Goal: Information Seeking & Learning: Find specific fact

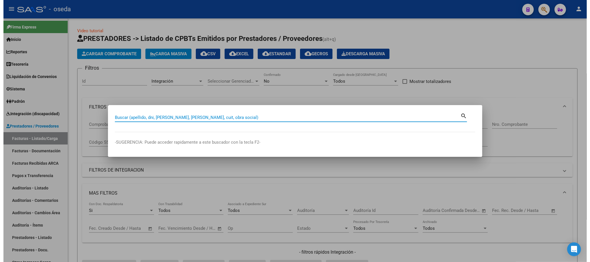
scroll to position [101, 0]
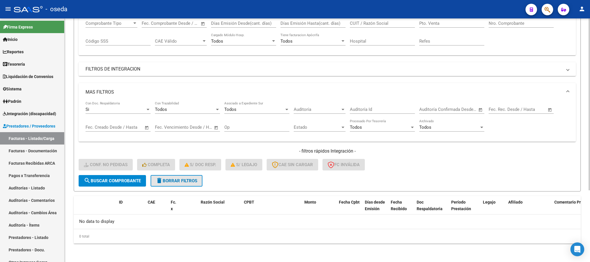
click at [165, 177] on button "delete Borrar Filtros" at bounding box center [177, 181] width 52 height 12
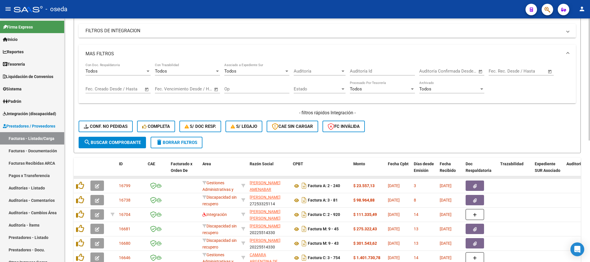
scroll to position [188, 0]
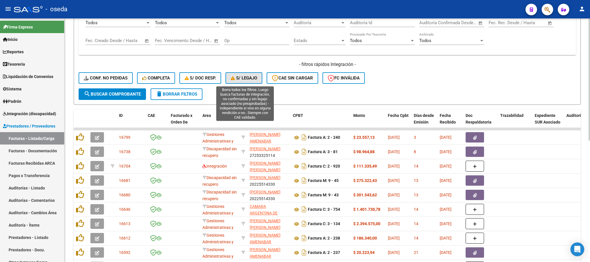
click at [251, 79] on span "S/ legajo" at bounding box center [244, 77] width 26 height 5
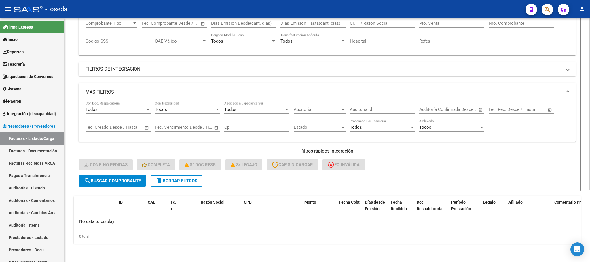
scroll to position [101, 0]
click at [172, 182] on span "delete Borrar Filtros" at bounding box center [176, 180] width 41 height 5
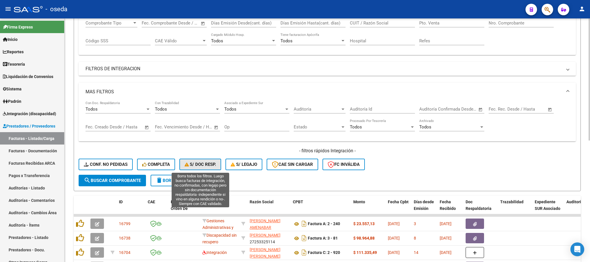
click at [202, 164] on span "S/ Doc Resp." at bounding box center [201, 164] width 32 height 5
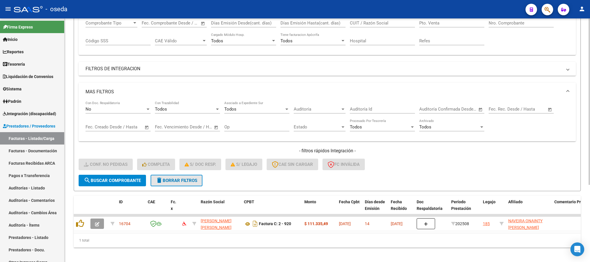
click at [175, 184] on button "delete Borrar Filtros" at bounding box center [177, 181] width 52 height 12
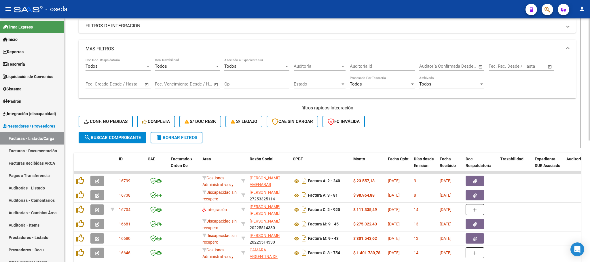
scroll to position [231, 0]
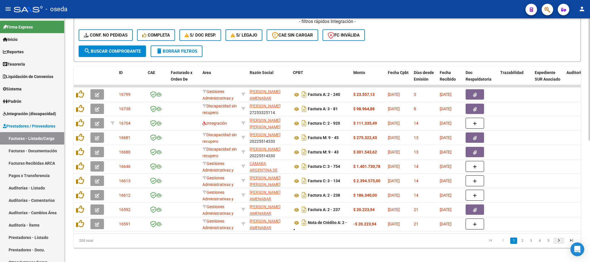
click at [558, 245] on icon "go to next page" at bounding box center [558, 241] width 7 height 7
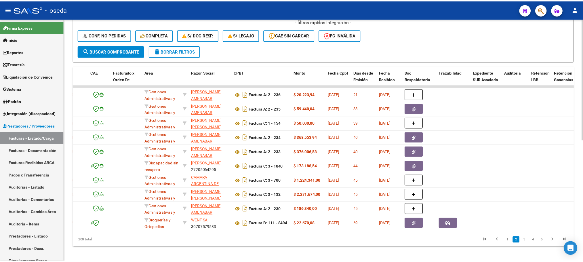
scroll to position [0, 0]
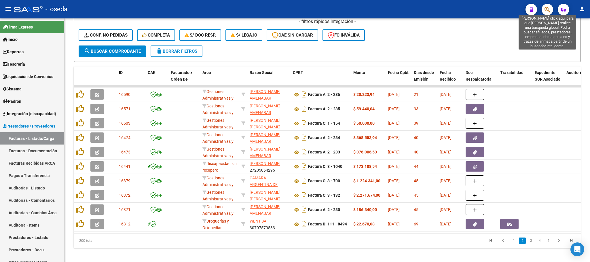
click at [548, 11] on icon "button" at bounding box center [547, 9] width 6 height 7
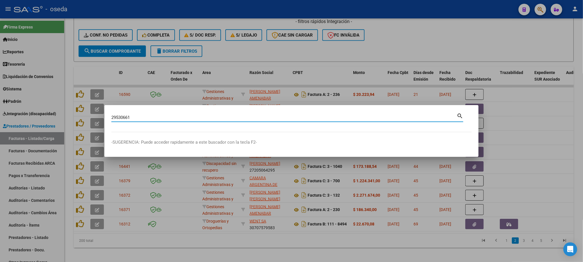
type input "29530661"
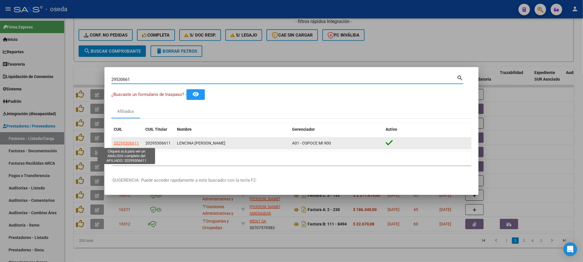
click at [124, 142] on span "20295306611" at bounding box center [126, 143] width 25 height 5
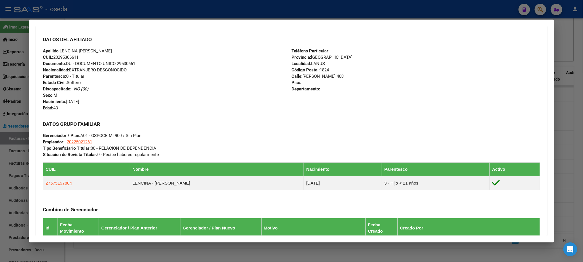
scroll to position [259, 0]
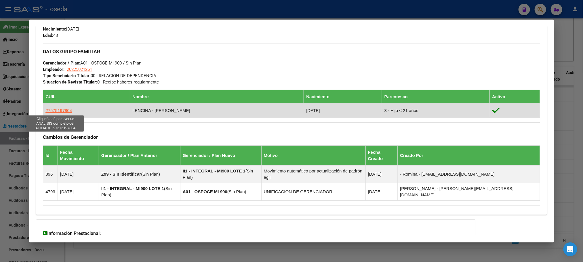
click at [52, 110] on span "27575197804" at bounding box center [58, 110] width 26 height 5
type textarea "27575197804"
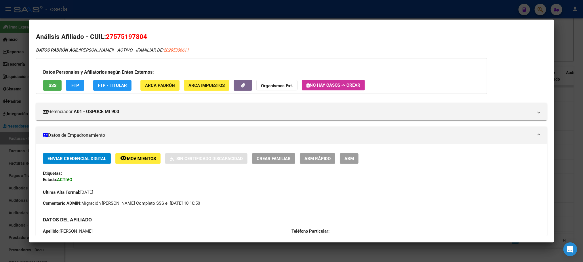
click at [49, 85] on span "SSS" at bounding box center [53, 85] width 8 height 5
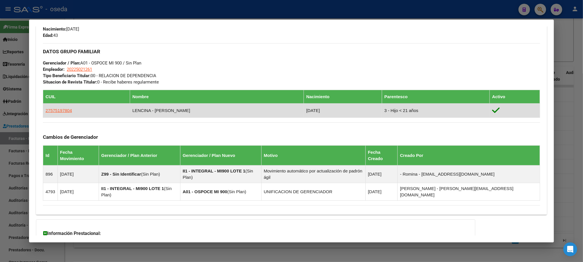
click at [68, 111] on td "27575197804" at bounding box center [86, 110] width 87 height 14
click at [57, 112] on span "27575197804" at bounding box center [58, 110] width 26 height 5
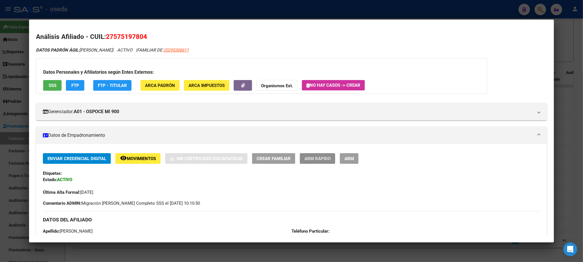
click at [314, 162] on button "ABM Rápido" at bounding box center [317, 158] width 35 height 11
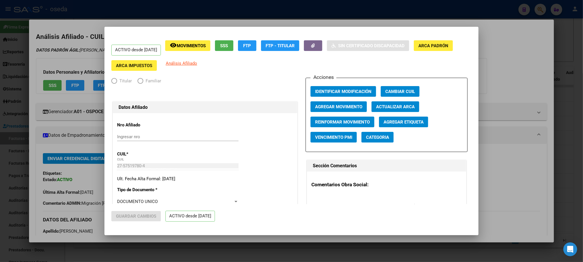
radio input "true"
type input "20-22502126-1"
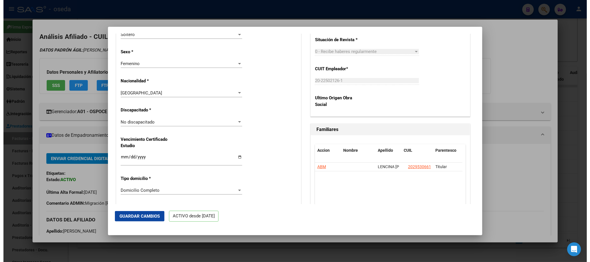
scroll to position [0, 0]
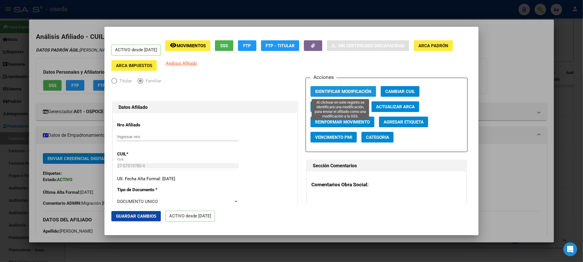
click at [326, 90] on span "Identificar Modificación" at bounding box center [343, 91] width 56 height 5
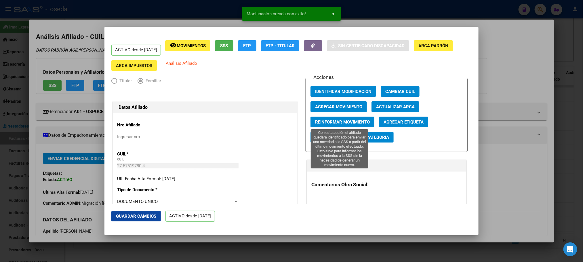
click at [326, 124] on span "Reinformar Movimiento" at bounding box center [342, 121] width 55 height 5
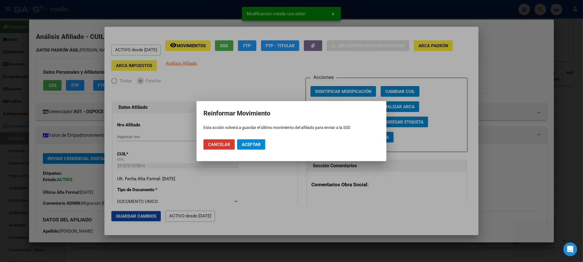
click at [255, 143] on span "Aceptar" at bounding box center [251, 144] width 19 height 5
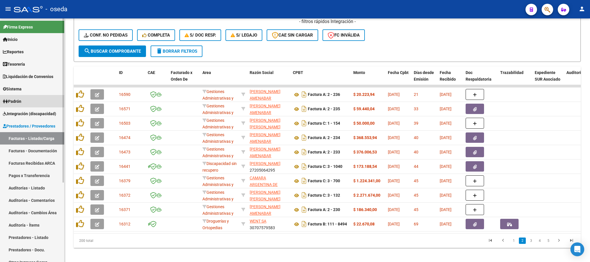
click at [41, 105] on link "Padrón" at bounding box center [32, 101] width 64 height 12
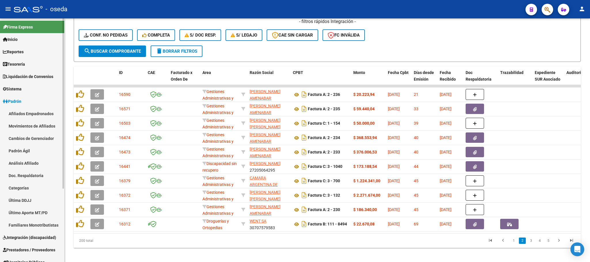
click at [37, 105] on link "Padrón" at bounding box center [32, 101] width 64 height 12
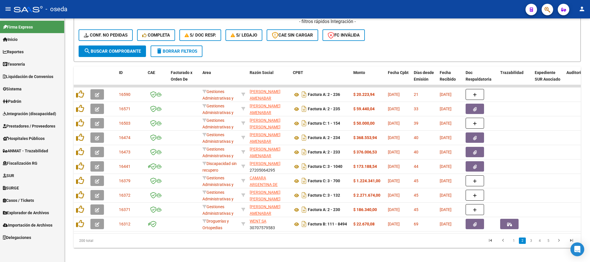
click at [38, 111] on span "Integración (discapacidad)" at bounding box center [29, 114] width 53 height 6
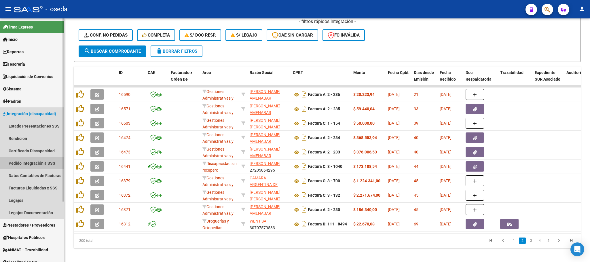
click at [47, 158] on link "Pedido Integración a SSS" at bounding box center [32, 163] width 64 height 12
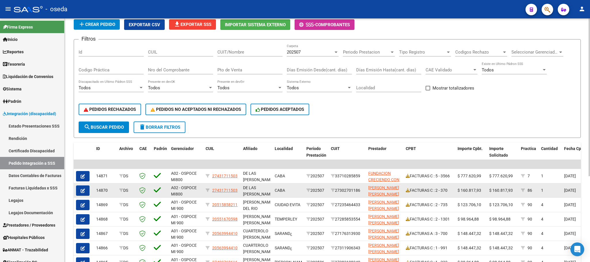
scroll to position [86, 0]
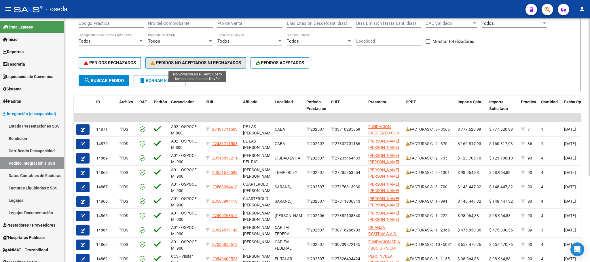
click at [201, 62] on span "PEDIDOS NO ACEPTADOS NI RECHAZADOS" at bounding box center [196, 62] width 90 height 5
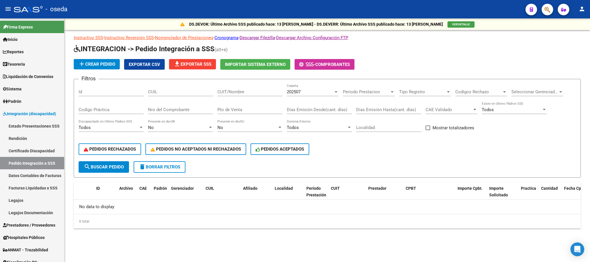
scroll to position [0, 0]
click at [166, 170] on button "delete Borrar Filtros" at bounding box center [160, 167] width 52 height 12
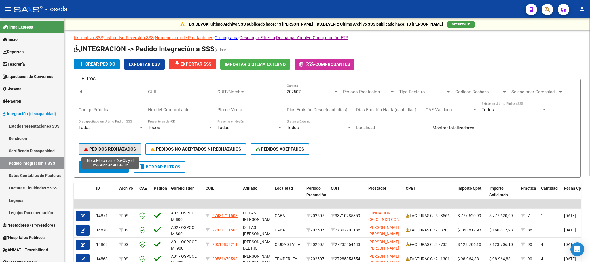
click at [122, 151] on span "PEDIDOS RECHAZADOS" at bounding box center [110, 149] width 52 height 5
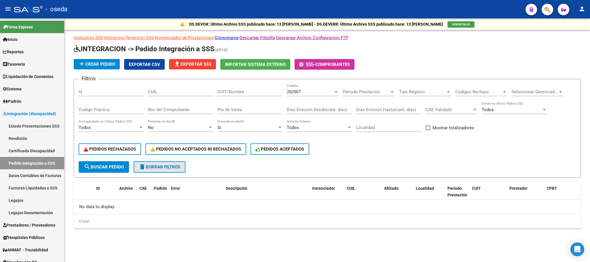
click at [173, 166] on span "delete Borrar Filtros" at bounding box center [159, 166] width 41 height 5
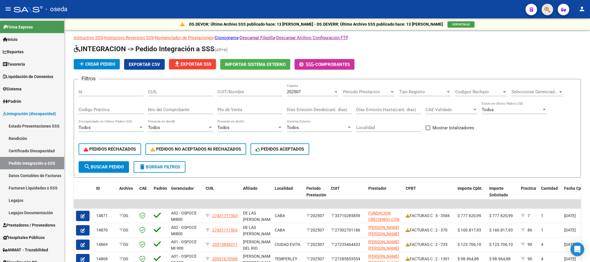
click at [551, 6] on button "button" at bounding box center [548, 10] width 12 height 12
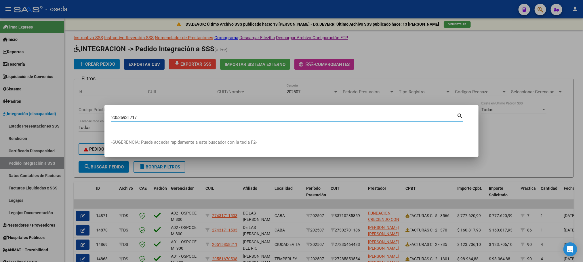
type input "20536931717"
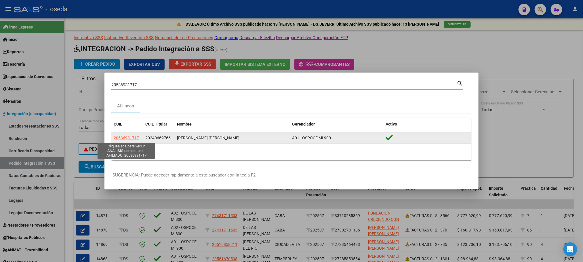
click at [123, 140] on span "20536931717" at bounding box center [126, 138] width 25 height 5
type textarea "20536931717"
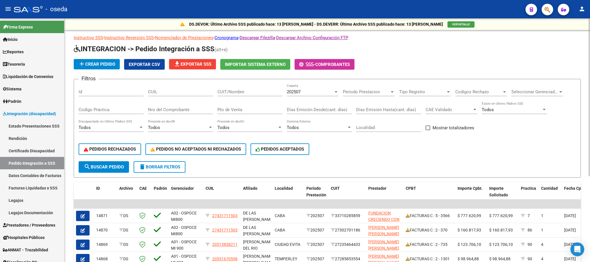
click at [304, 91] on div "202507" at bounding box center [310, 91] width 47 height 5
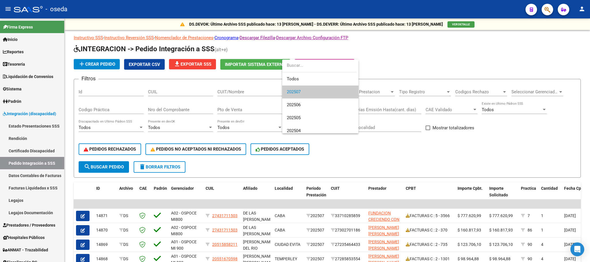
click at [42, 187] on div at bounding box center [295, 131] width 590 height 262
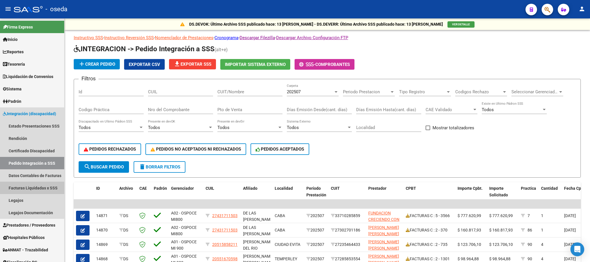
click at [42, 187] on link "Facturas Liquidadas x SSS" at bounding box center [32, 188] width 64 height 12
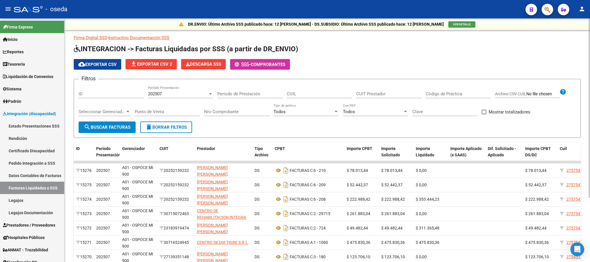
click at [197, 92] on div "202507" at bounding box center [178, 93] width 60 height 5
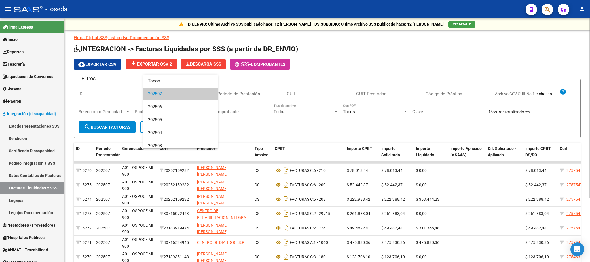
click at [197, 92] on span "202507" at bounding box center [180, 94] width 65 height 13
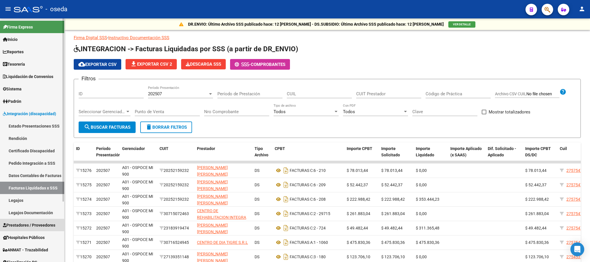
click at [29, 220] on link "Prestadores / Proveedores" at bounding box center [32, 225] width 64 height 12
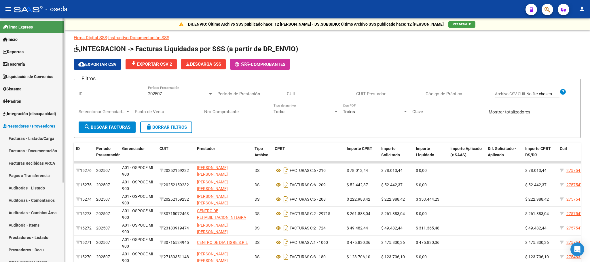
click at [49, 137] on link "Facturas - Listado/Carga" at bounding box center [32, 138] width 64 height 12
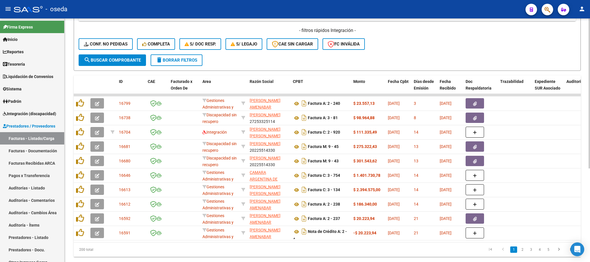
scroll to position [152, 0]
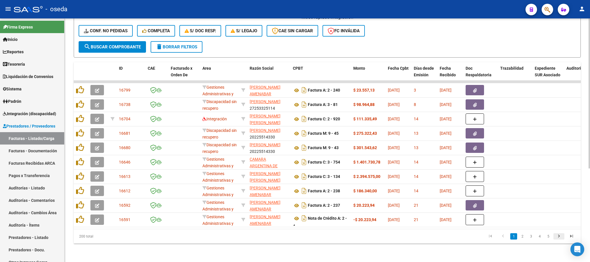
click at [558, 236] on icon "go to next page" at bounding box center [558, 237] width 7 height 7
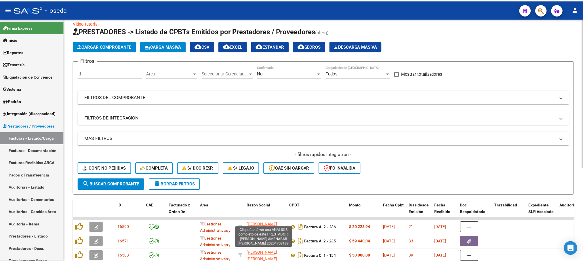
scroll to position [0, 0]
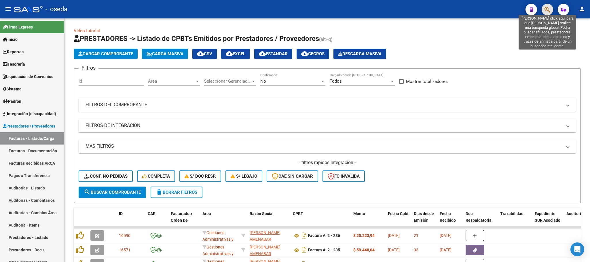
click at [545, 6] on icon "button" at bounding box center [547, 9] width 6 height 7
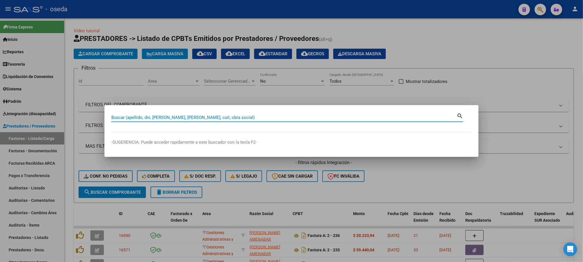
paste input "46693524"
type input "46693524"
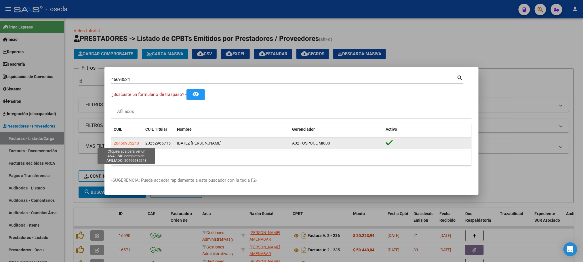
click at [130, 143] on span "20466935248" at bounding box center [126, 143] width 25 height 5
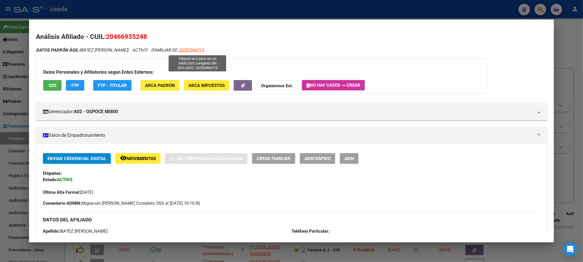
click at [197, 50] on span "20252966715" at bounding box center [191, 50] width 25 height 5
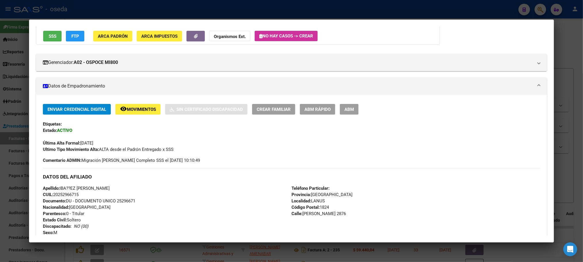
scroll to position [173, 0]
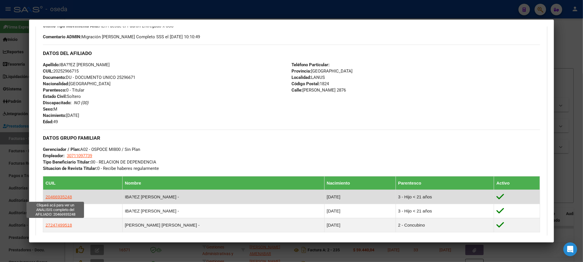
click at [67, 195] on span "20466935248" at bounding box center [58, 196] width 26 height 5
type textarea "20466935248"
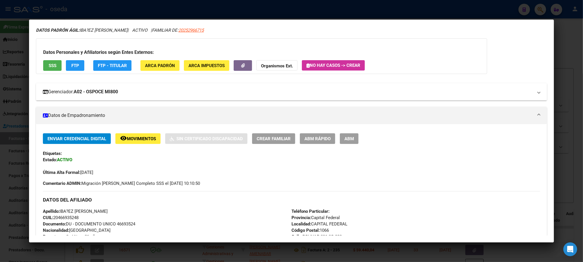
scroll to position [0, 0]
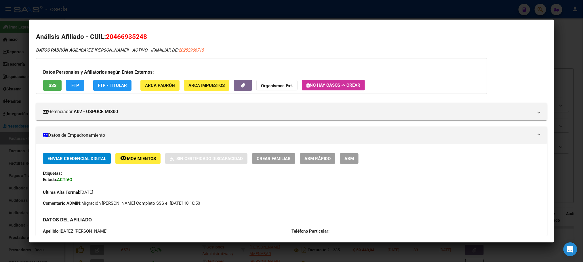
click at [57, 85] on button "SSS" at bounding box center [52, 85] width 18 height 11
click at [136, 154] on button "remove_red_eye Movimientos" at bounding box center [137, 158] width 45 height 11
click at [52, 83] on span "SSS" at bounding box center [53, 85] width 8 height 5
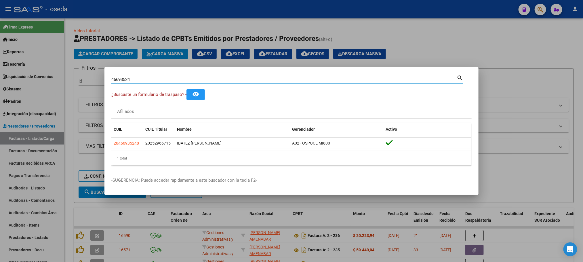
drag, startPoint x: 135, startPoint y: 79, endPoint x: 92, endPoint y: 75, distance: 43.4
click at [92, 75] on div "46693524 Buscar (apellido, dni, cuil, nro traspaso, cuit, obra social) search ¿…" at bounding box center [291, 131] width 583 height 262
paste input "7953251"
type input "47953251"
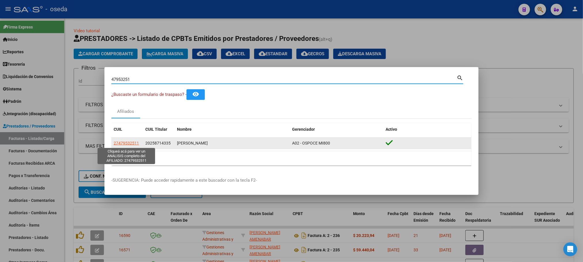
click at [126, 141] on span "27479532511" at bounding box center [126, 143] width 25 height 5
type textarea "27479532511"
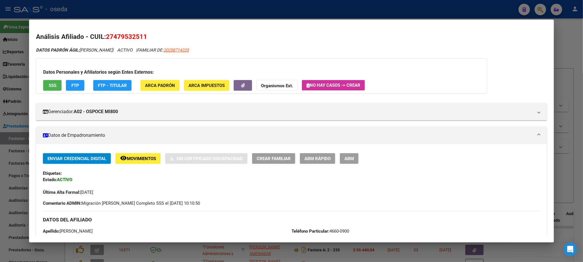
click at [53, 86] on span "SSS" at bounding box center [53, 85] width 8 height 5
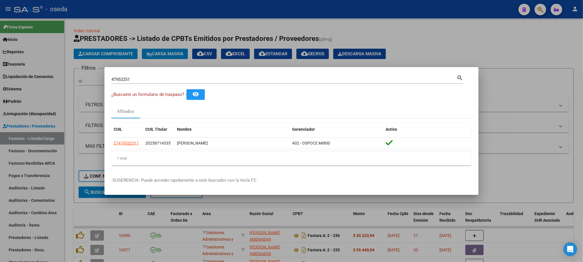
drag, startPoint x: 166, startPoint y: 81, endPoint x: 0, endPoint y: 82, distance: 165.9
click at [0, 82] on div "47953251 Buscar (apellido, dni, cuil, nro traspaso, cuit, obra social) search ¿…" at bounding box center [291, 131] width 583 height 262
paste input "35041680"
type input "35041680"
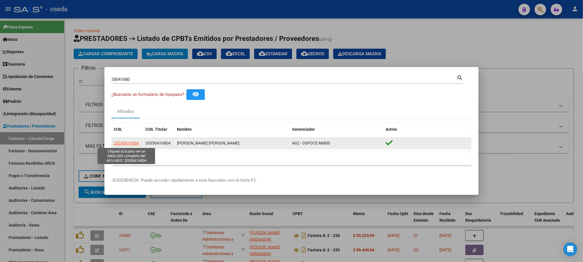
click at [125, 142] on span "20350416804" at bounding box center [126, 143] width 25 height 5
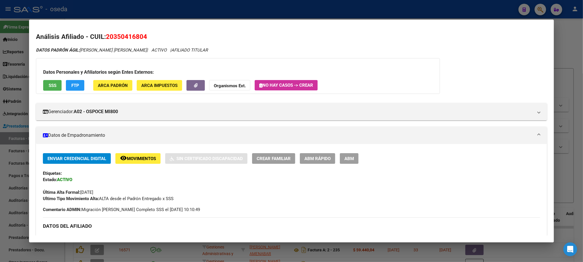
click at [51, 86] on span "SSS" at bounding box center [53, 85] width 8 height 5
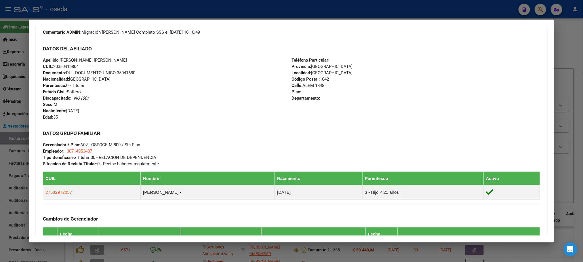
scroll to position [297, 0]
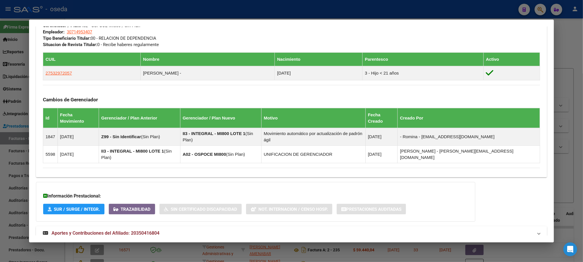
click at [85, 226] on mat-expansion-panel-header "Aportes y Contribuciones del Afiliado: 20350416804" at bounding box center [291, 233] width 511 height 14
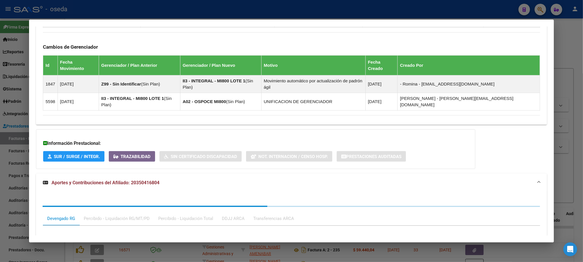
scroll to position [441, 0]
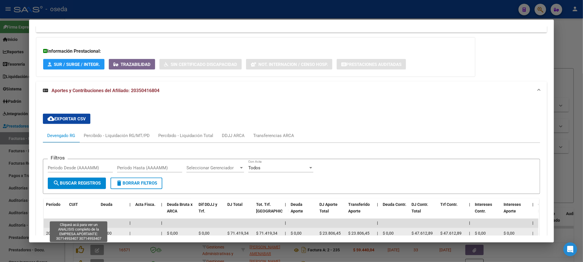
click at [85, 231] on span "30714953407" at bounding box center [81, 233] width 25 height 5
type textarea "30714953407"
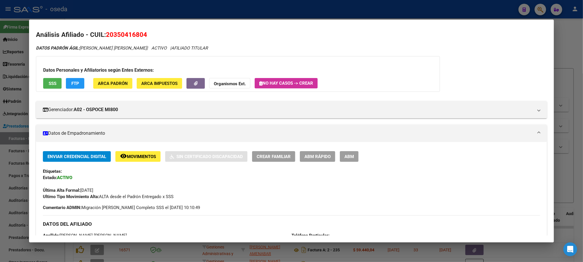
scroll to position [0, 0]
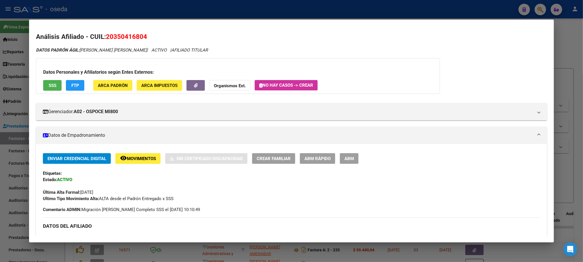
click at [115, 35] on span "20350416804" at bounding box center [126, 36] width 41 height 7
copy span "20350416804"
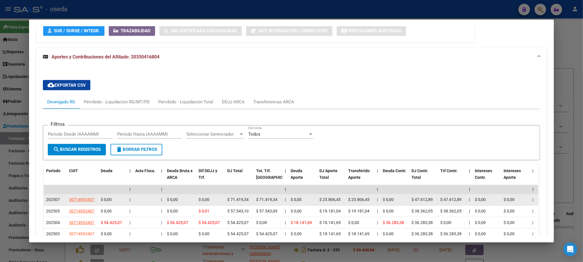
scroll to position [561, 0]
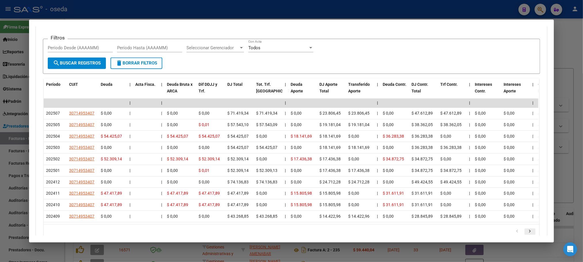
click at [527, 229] on icon "go to next page" at bounding box center [530, 232] width 7 height 7
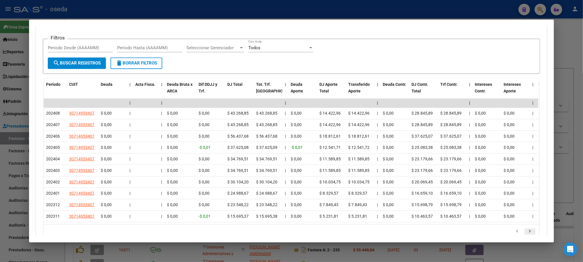
click at [527, 229] on icon "go to next page" at bounding box center [530, 232] width 7 height 7
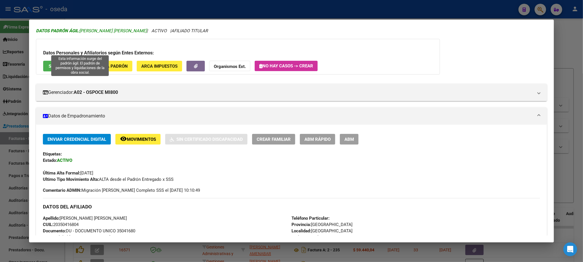
scroll to position [0, 0]
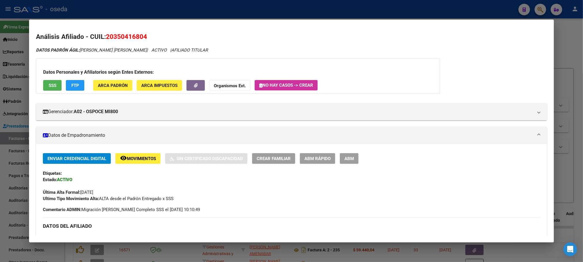
click at [51, 83] on span "SSS" at bounding box center [53, 85] width 8 height 5
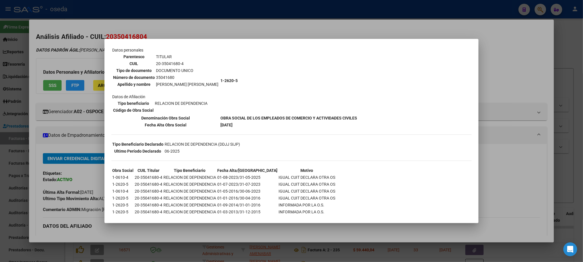
scroll to position [54, 0]
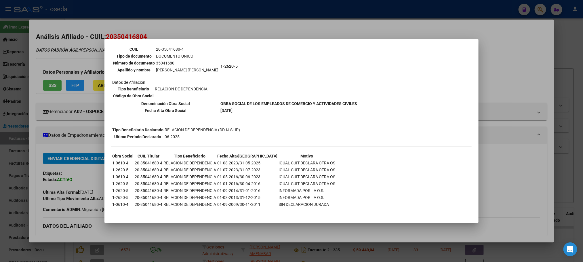
drag, startPoint x: 239, startPoint y: 213, endPoint x: 256, endPoint y: 213, distance: 17.0
click at [256, 213] on div "--INACTIVO en Obra Social-- --Se encuentra activo en el RNOS 126205-- DATOS DE …" at bounding box center [291, 108] width 360 height 223
click at [327, 185] on div "--INACTIVO en Obra Social-- --Se encuentra activo en el RNOS 126205-- DATOS DE …" at bounding box center [291, 108] width 360 height 223
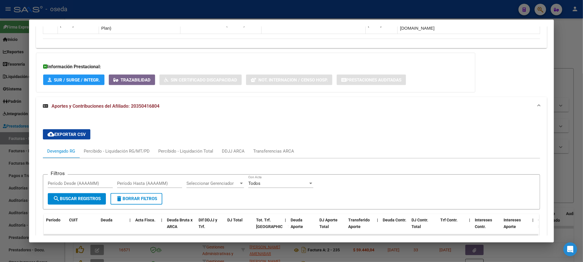
scroll to position [561, 0]
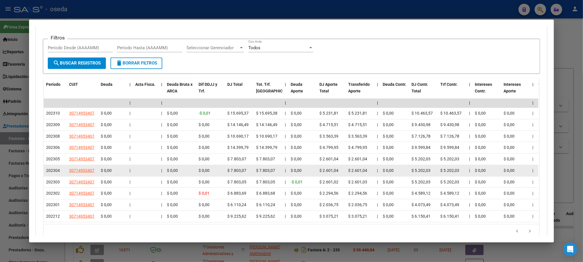
click at [81, 168] on app-link-go-to "30714953407" at bounding box center [81, 171] width 25 height 7
click at [81, 168] on span "30714953407" at bounding box center [81, 170] width 25 height 5
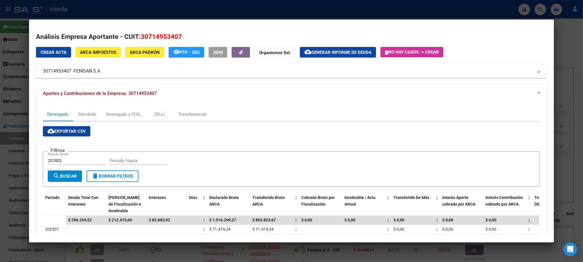
click at [106, 50] on span "ARCA Impuestos" at bounding box center [98, 52] width 36 height 5
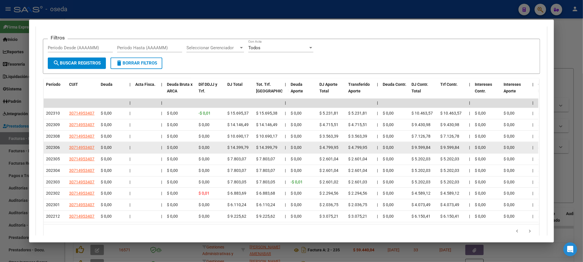
scroll to position [432, 0]
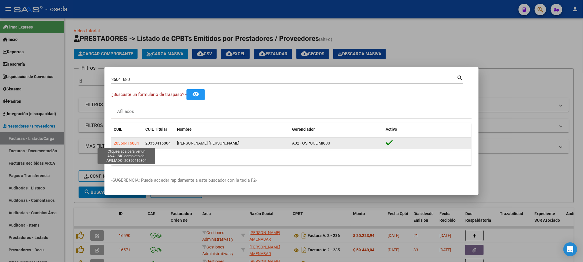
click at [133, 143] on span "20350416804" at bounding box center [126, 143] width 25 height 5
type textarea "20350416804"
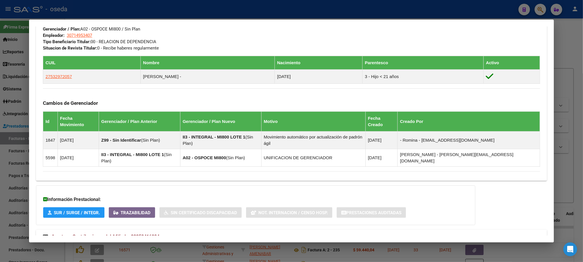
scroll to position [297, 0]
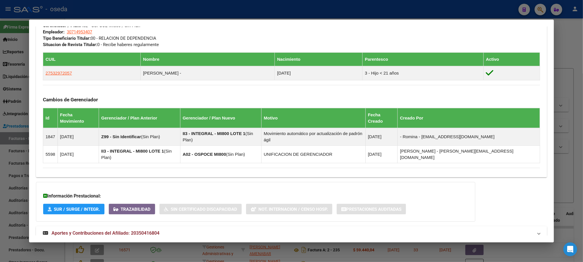
click at [108, 230] on span "Aportes y Contribuciones del Afiliado: 20350416804" at bounding box center [106, 232] width 108 height 5
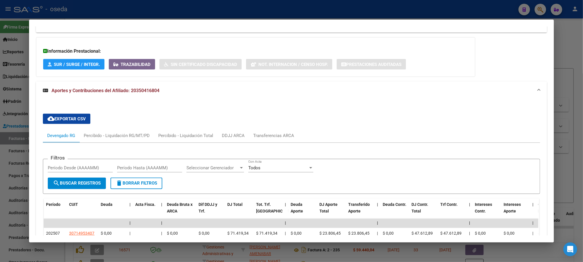
scroll to position [571, 0]
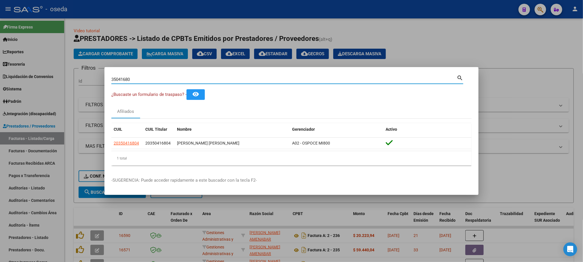
drag, startPoint x: 235, startPoint y: 79, endPoint x: 0, endPoint y: 89, distance: 235.4
click at [0, 89] on div "35041680 Buscar (apellido, dni, cuil, nro traspaso, cuit, obra social) search ¿…" at bounding box center [291, 131] width 583 height 262
paste input "46443923"
type input "46443923"
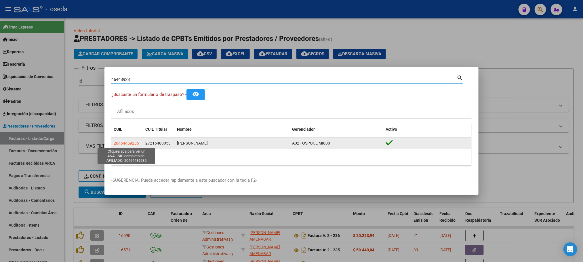
click at [127, 141] on span "20464439235" at bounding box center [126, 143] width 25 height 5
type textarea "20464439235"
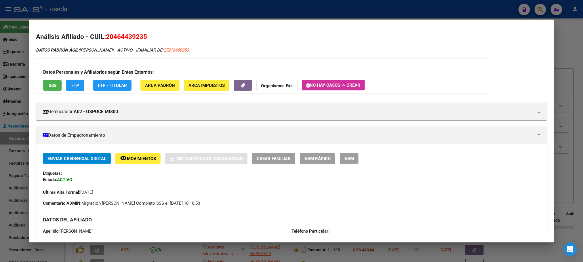
click at [43, 83] on button "SSS" at bounding box center [52, 85] width 18 height 11
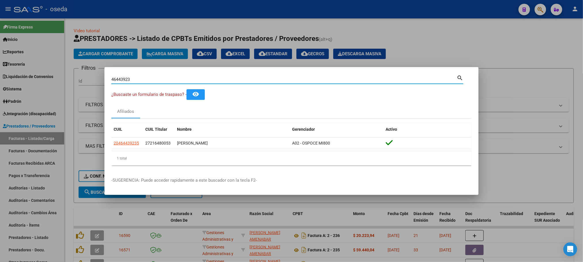
drag, startPoint x: 138, startPoint y: 78, endPoint x: 77, endPoint y: 79, distance: 60.5
click at [77, 79] on div "46443923 Buscar (apellido, dni, cuil, nro traspaso, cuit, obra social) search ¿…" at bounding box center [291, 131] width 583 height 262
paste input "94767545"
type input "94767545"
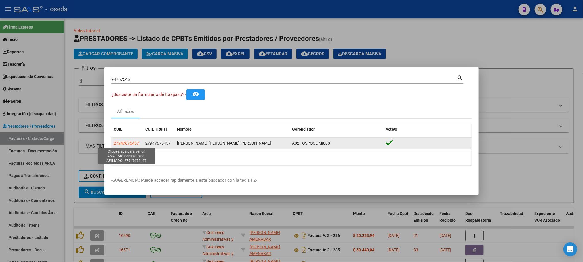
click at [129, 143] on span "27947675457" at bounding box center [126, 143] width 25 height 5
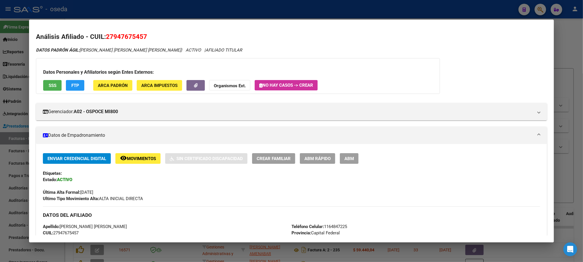
click at [51, 87] on span "SSS" at bounding box center [53, 85] width 8 height 5
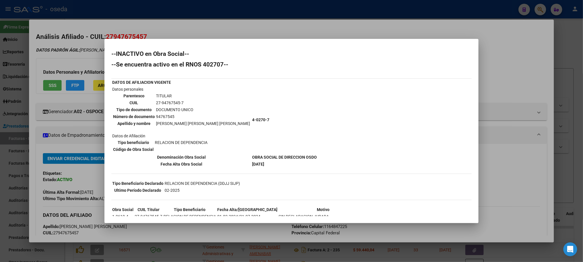
drag, startPoint x: 215, startPoint y: 163, endPoint x: 261, endPoint y: 163, distance: 46.4
click at [261, 163] on tr "Fecha [PERSON_NAME] Social [DATE]" at bounding box center [214, 164] width 205 height 6
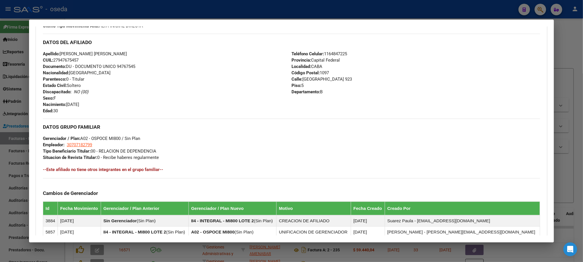
scroll to position [266, 0]
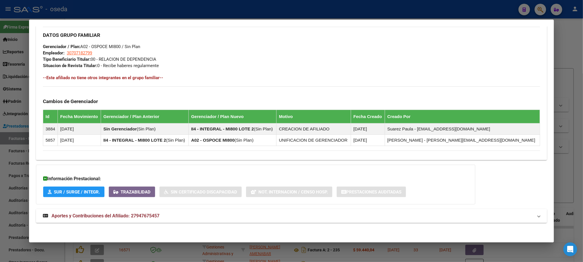
click at [132, 214] on span "Aportes y Contribuciones del Afiliado: 27947675457" at bounding box center [106, 215] width 108 height 5
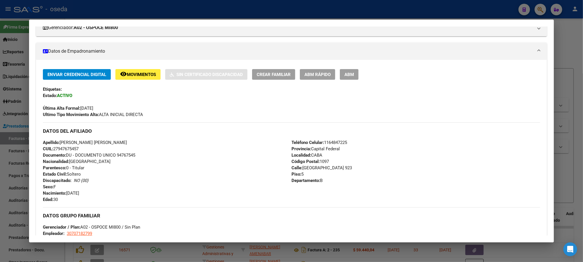
scroll to position [0, 0]
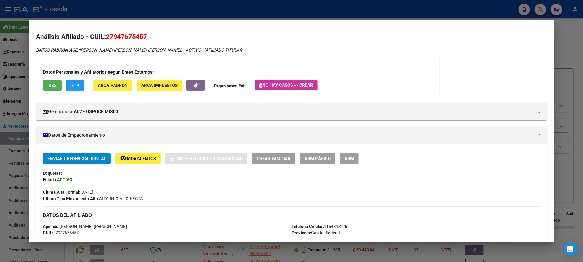
click at [49, 87] on span "SSS" at bounding box center [53, 85] width 8 height 5
click at [113, 37] on span "27947675457" at bounding box center [126, 36] width 41 height 7
copy span "27947675457"
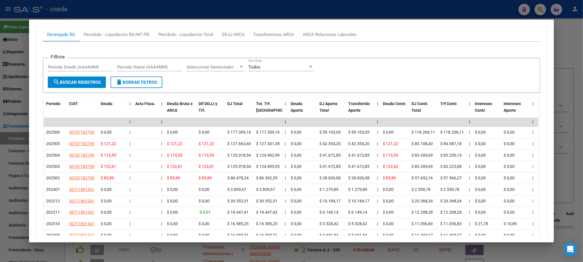
scroll to position [551, 0]
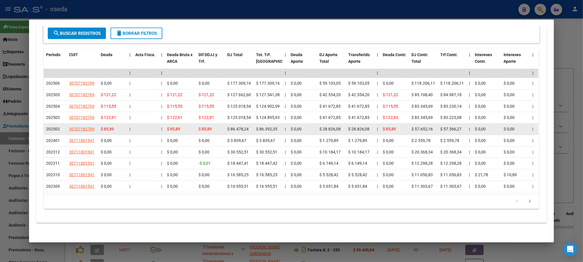
drag, startPoint x: 46, startPoint y: 121, endPoint x: 56, endPoint y: 121, distance: 10.4
click at [56, 127] on span "202502" at bounding box center [53, 129] width 14 height 5
click at [72, 127] on span "30707182799" at bounding box center [81, 129] width 25 height 5
type textarea "30707182799"
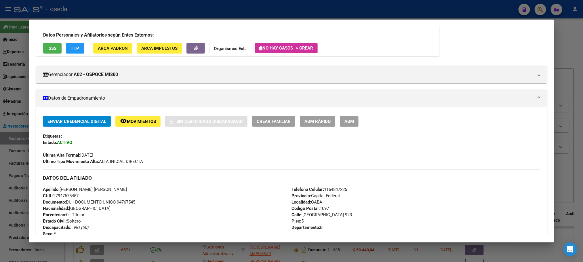
scroll to position [0, 0]
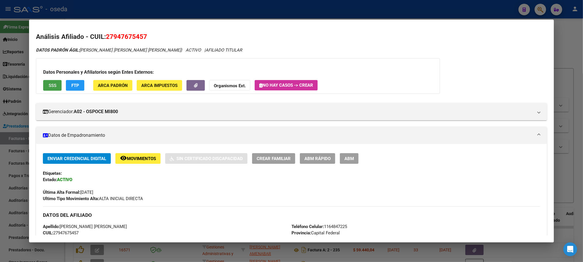
click at [50, 86] on span "SSS" at bounding box center [53, 85] width 8 height 5
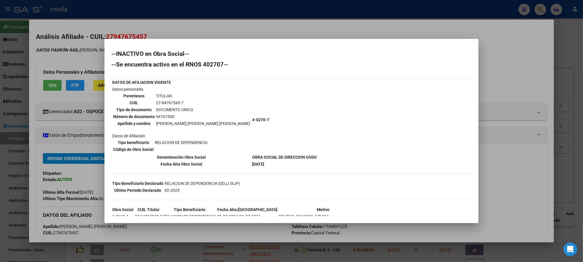
drag, startPoint x: 220, startPoint y: 153, endPoint x: 309, endPoint y: 154, distance: 88.4
click at [309, 154] on div "--INACTIVO en Obra Social-- --Se encuentra activo en el RNOS 402707-- DATOS DE …" at bounding box center [291, 148] width 360 height 195
drag, startPoint x: 217, startPoint y: 156, endPoint x: 301, endPoint y: 154, distance: 84.4
click at [301, 154] on div "--INACTIVO en Obra Social-- --Se encuentra activo en el RNOS 402707-- DATOS DE …" at bounding box center [291, 148] width 360 height 195
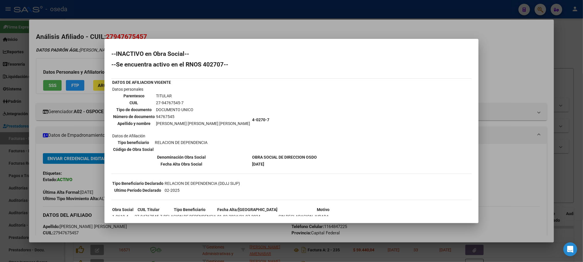
click at [298, 156] on div "--INACTIVO en Obra Social-- --Se encuentra activo en el RNOS 402707-- DATOS DE …" at bounding box center [291, 148] width 360 height 195
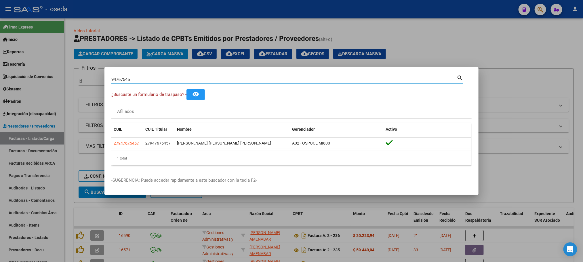
drag, startPoint x: 194, startPoint y: 79, endPoint x: 29, endPoint y: 79, distance: 165.3
click at [29, 79] on div "94767545 Buscar (apellido, dni, cuil, nro traspaso, cuit, obra social) search ¿…" at bounding box center [291, 131] width 583 height 262
paste input "38050194"
type input "38050194"
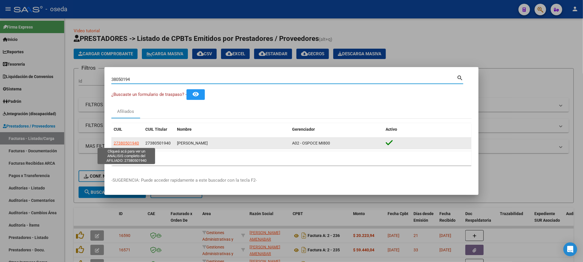
click at [133, 142] on span "27380501940" at bounding box center [126, 143] width 25 height 5
type textarea "27380501940"
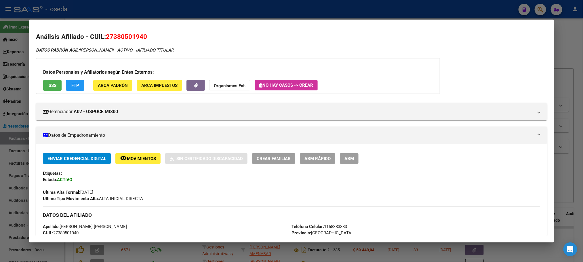
click at [52, 84] on span "SSS" at bounding box center [53, 85] width 8 height 5
click at [137, 158] on span "Movimientos" at bounding box center [141, 158] width 29 height 5
click at [150, 156] on span "Movimientos" at bounding box center [141, 158] width 29 height 5
click at [53, 85] on span "SSS" at bounding box center [53, 85] width 8 height 5
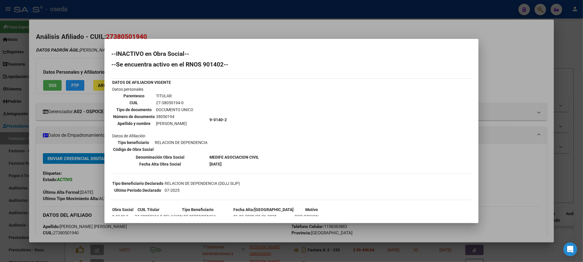
drag, startPoint x: 155, startPoint y: 102, endPoint x: 190, endPoint y: 102, distance: 35.4
click at [190, 102] on td "27-38050194-0" at bounding box center [175, 103] width 38 height 6
copy td "27-38050194-0"
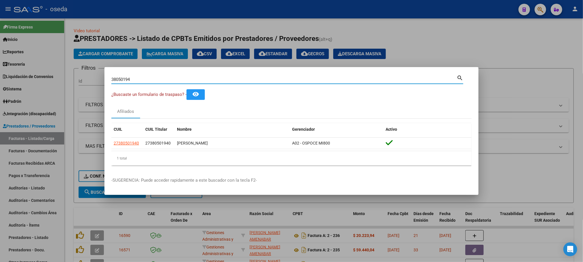
drag, startPoint x: 181, startPoint y: 81, endPoint x: 0, endPoint y: 74, distance: 181.5
click at [0, 74] on div "38050194 Buscar (apellido, dni, cuil, nro traspaso, cuit, obra social) search ¿…" at bounding box center [291, 131] width 583 height 262
paste input "29600728"
type input "29600728"
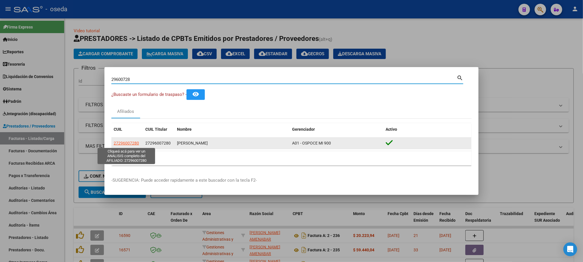
click at [132, 144] on span "27296007280" at bounding box center [126, 143] width 25 height 5
type textarea "27296007280"
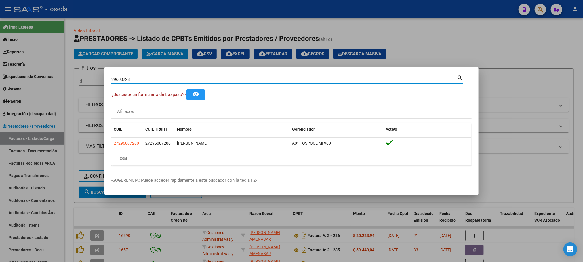
drag, startPoint x: 152, startPoint y: 79, endPoint x: 10, endPoint y: 79, distance: 142.0
click at [10, 79] on div "29600728 Buscar (apellido, dni, cuil, nro traspaso, cuit, obra social) search ¿…" at bounding box center [291, 131] width 583 height 262
type input "94881247"
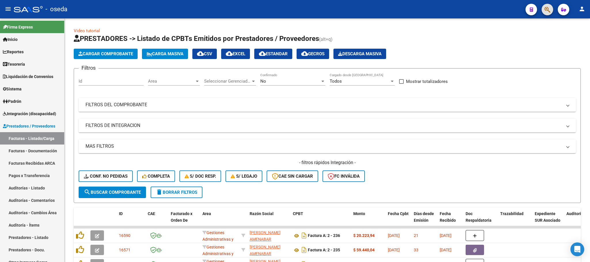
click at [542, 10] on button "button" at bounding box center [548, 10] width 12 height 12
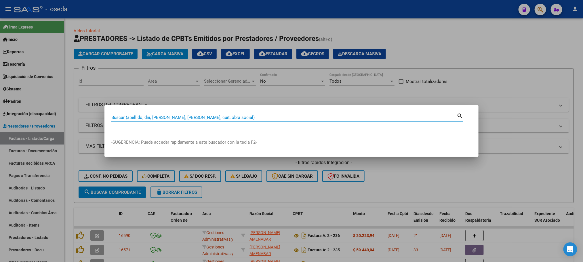
paste input "29600728"
type input "29600728"
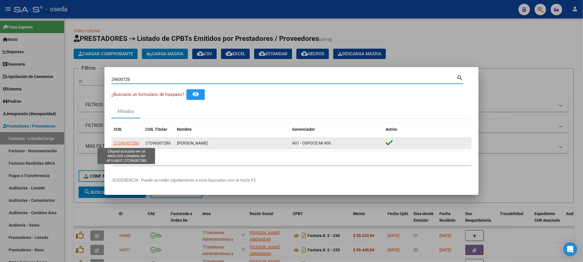
click at [133, 143] on span "27296007280" at bounding box center [126, 143] width 25 height 5
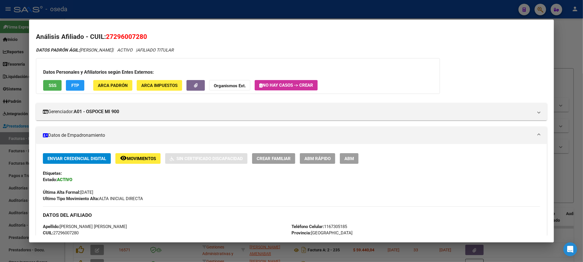
click at [56, 85] on button "SSS" at bounding box center [52, 85] width 18 height 11
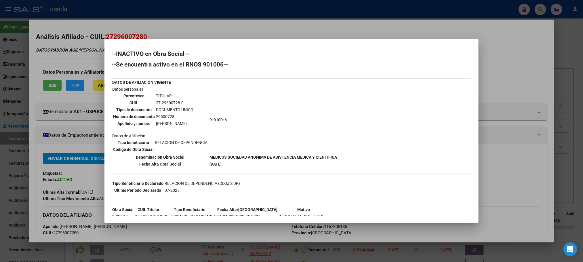
click at [169, 102] on td "27-29600728-0" at bounding box center [175, 103] width 38 height 6
drag, startPoint x: 156, startPoint y: 101, endPoint x: 186, endPoint y: 101, distance: 30.2
click at [186, 101] on td "27-29600728-0" at bounding box center [175, 103] width 38 height 6
copy td "27-29600728-0"
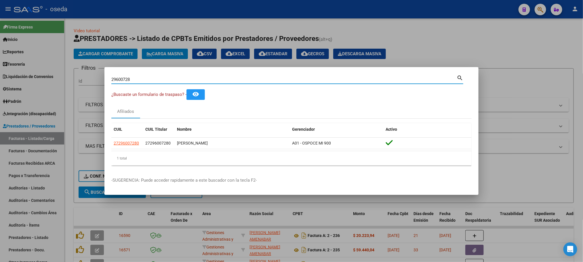
drag, startPoint x: 165, startPoint y: 79, endPoint x: 0, endPoint y: 79, distance: 165.0
click at [0, 79] on div "29600728 Buscar (apellido, dni, cuil, nro traspaso, cuit, obra social) search ¿…" at bounding box center [291, 131] width 583 height 262
paste input "0797509"
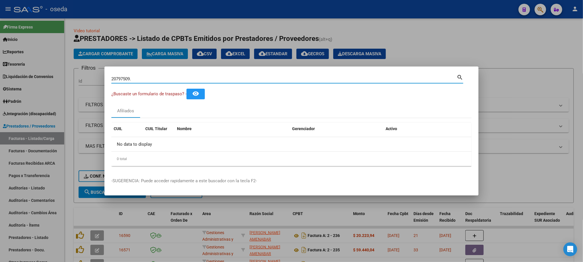
type input "20797509"
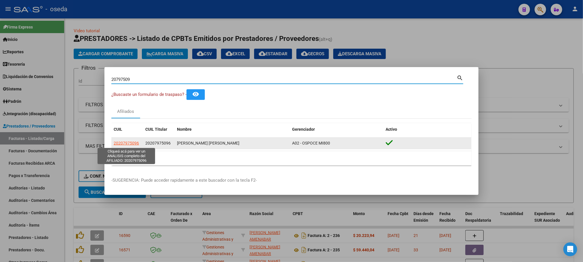
click at [128, 143] on span "20207975096" at bounding box center [126, 143] width 25 height 5
type textarea "20207975096"
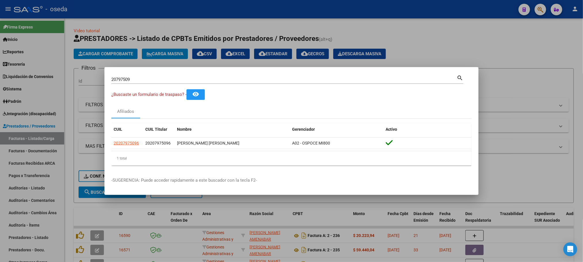
click at [175, 76] on div "20797509 Buscar (apellido, dni, [PERSON_NAME], [PERSON_NAME], cuit, obra social)" at bounding box center [284, 79] width 346 height 9
drag, startPoint x: 175, startPoint y: 78, endPoint x: 72, endPoint y: 78, distance: 103.4
click at [72, 78] on div "20797509 Buscar (apellido, dni, cuil, nro traspaso, cuit, obra social) search ¿…" at bounding box center [291, 131] width 583 height 262
paste input "41971392"
type input "41971392"
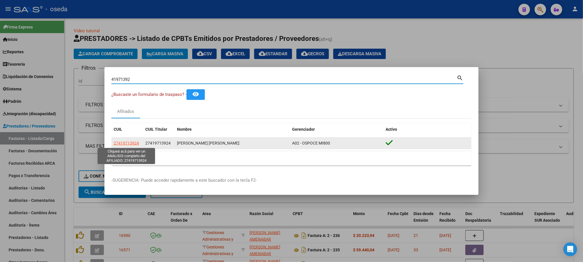
click at [124, 145] on span "27419713924" at bounding box center [126, 143] width 25 height 5
type textarea "27419713924"
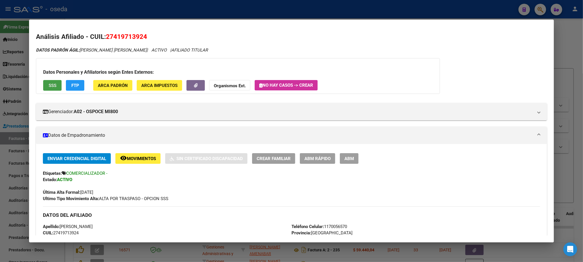
click at [49, 87] on span "SSS" at bounding box center [53, 85] width 8 height 5
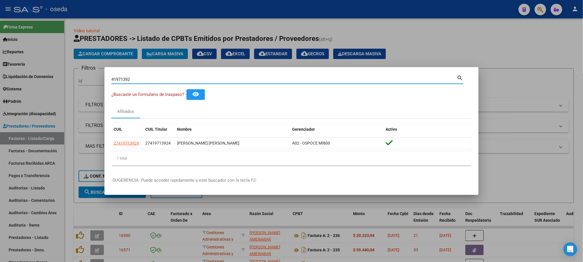
drag, startPoint x: 192, startPoint y: 81, endPoint x: 7, endPoint y: 75, distance: 184.7
click at [7, 75] on div "41971392 Buscar (apellido, dni, cuil, nro traspaso, cuit, obra social) search ¿…" at bounding box center [291, 131] width 583 height 262
paste input "28210468"
type input "28210468"
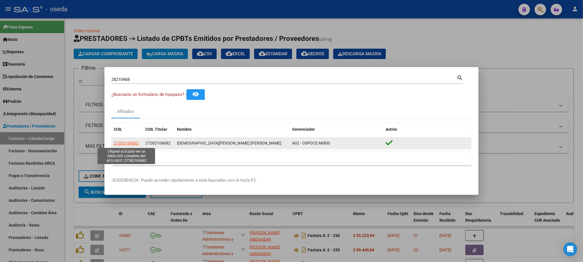
click at [132, 144] on span "27282104682" at bounding box center [126, 143] width 25 height 5
type textarea "27282104682"
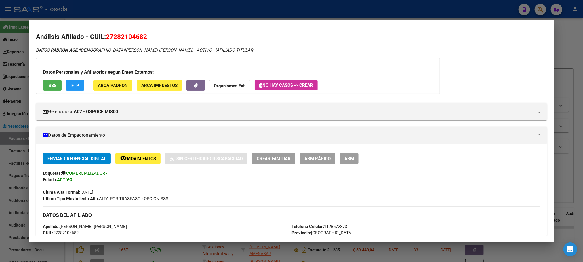
click at [53, 86] on span "SSS" at bounding box center [53, 85] width 8 height 5
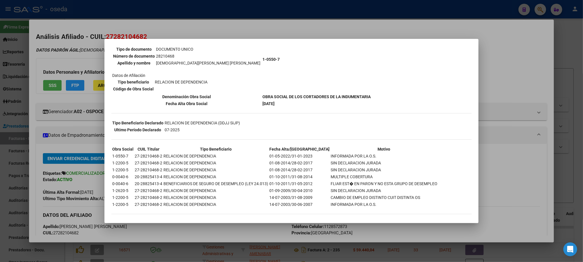
scroll to position [17, 0]
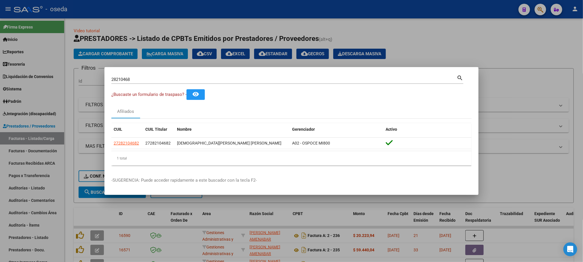
drag, startPoint x: 193, startPoint y: 80, endPoint x: 27, endPoint y: 76, distance: 166.5
click at [33, 76] on div "28210468 Buscar (apellido, dni, cuil, nro traspaso, cuit, obra social) search ¿…" at bounding box center [291, 131] width 583 height 262
paste input "45502345"
type input "45502345"
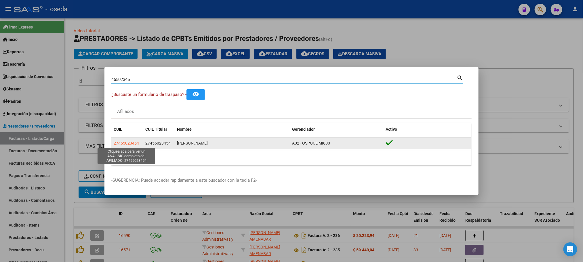
click at [128, 143] on span "27455023454" at bounding box center [126, 143] width 25 height 5
type textarea "27455023454"
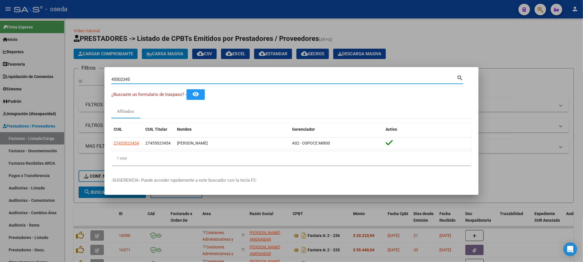
drag, startPoint x: 284, startPoint y: 78, endPoint x: 21, endPoint y: 73, distance: 263.5
click at [35, 77] on div "45502345 Buscar (apellido, dni, cuil, nro traspaso, cuit, obra social) search ¿…" at bounding box center [291, 131] width 583 height 262
paste input "22290496"
type input "22290496"
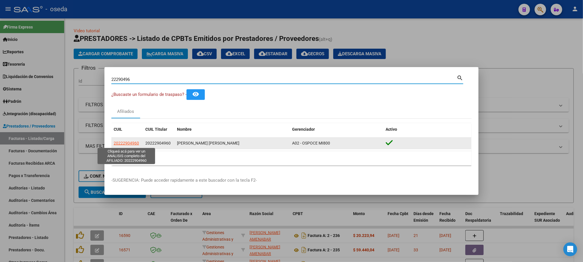
click at [116, 145] on span "20222904960" at bounding box center [126, 143] width 25 height 5
type textarea "20222904960"
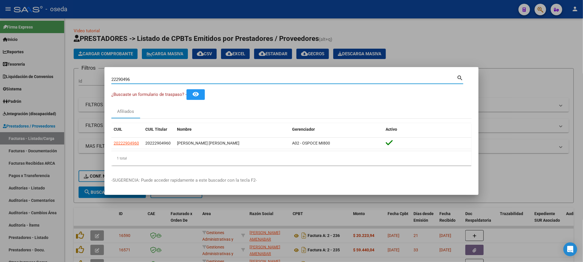
drag, startPoint x: 235, startPoint y: 77, endPoint x: 35, endPoint y: 78, distance: 199.5
click at [35, 78] on div "22290496 Buscar (apellido, dni, cuil, nro traspaso, cuit, obra social) search ¿…" at bounding box center [291, 131] width 583 height 262
paste input "92778079"
type input "92778079"
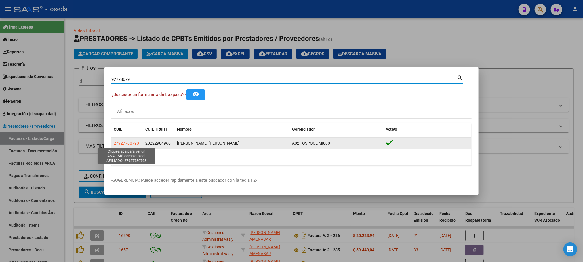
click at [124, 145] on span "27927780793" at bounding box center [126, 143] width 25 height 5
type textarea "27927780793"
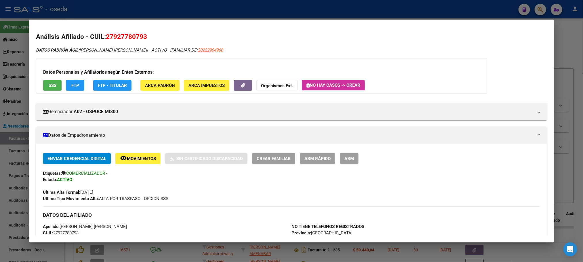
scroll to position [173, 0]
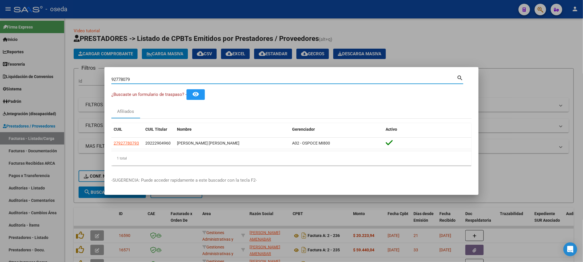
drag, startPoint x: 139, startPoint y: 80, endPoint x: 37, endPoint y: 76, distance: 102.9
click at [37, 76] on div "92778079 Buscar (apellido, dni, cuil, nro traspaso, cuit, obra social) search ¿…" at bounding box center [291, 131] width 583 height 262
paste input "47652873"
type input "47652873"
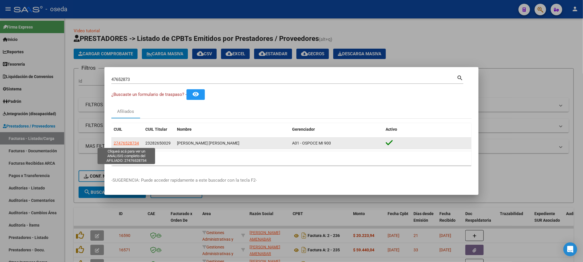
click at [128, 142] on span "27476528734" at bounding box center [126, 143] width 25 height 5
type textarea "27476528734"
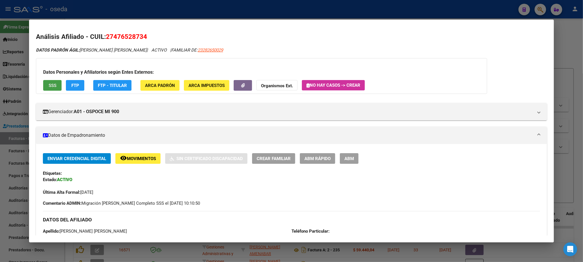
click at [54, 84] on button "SSS" at bounding box center [52, 85] width 18 height 11
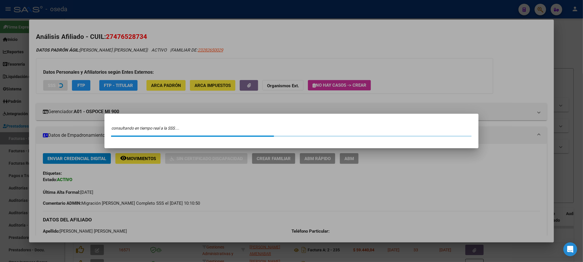
drag, startPoint x: 51, startPoint y: 82, endPoint x: 0, endPoint y: 52, distance: 59.7
click at [0, 58] on div at bounding box center [291, 131] width 583 height 262
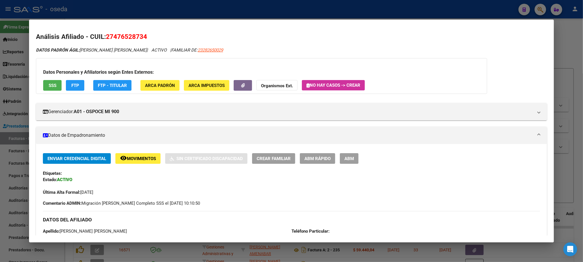
click at [49, 84] on span "SSS" at bounding box center [53, 85] width 8 height 5
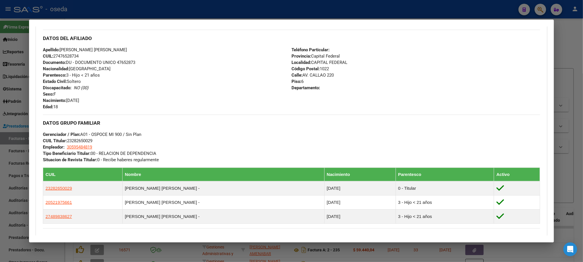
scroll to position [86, 0]
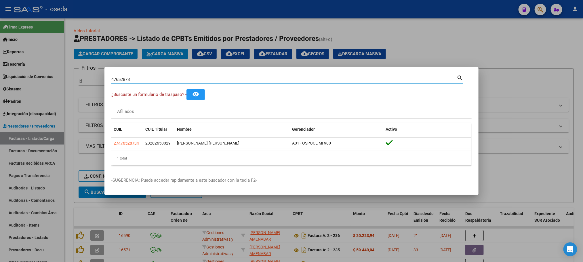
drag, startPoint x: 138, startPoint y: 81, endPoint x: 42, endPoint y: 81, distance: 95.9
click at [42, 81] on div "47652873 Buscar (apellido, dni, cuil, nro traspaso, cuit, obra social) search ¿…" at bounding box center [291, 131] width 583 height 262
paste input "92778079"
type input "92778079"
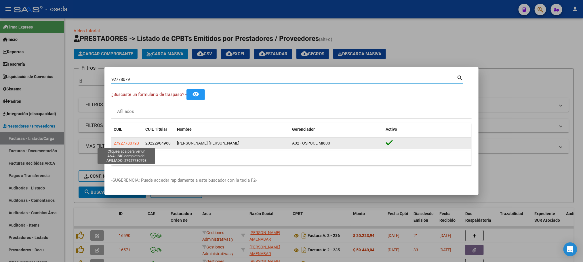
click at [119, 144] on span "27927780793" at bounding box center [126, 143] width 25 height 5
type textarea "27927780793"
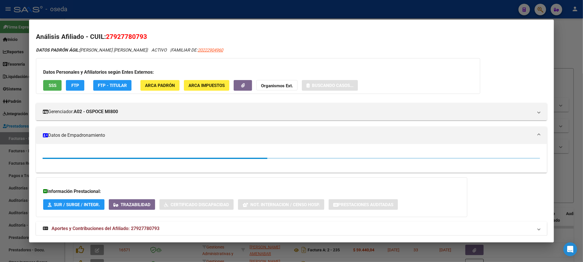
click at [50, 86] on span "SSS" at bounding box center [53, 85] width 8 height 5
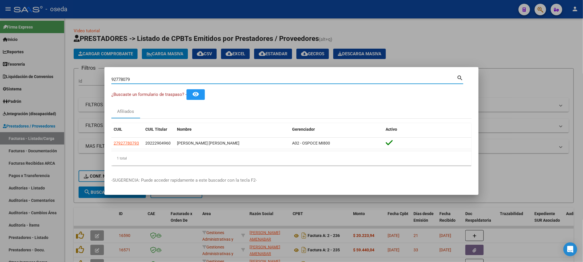
drag, startPoint x: 136, startPoint y: 78, endPoint x: 55, endPoint y: 78, distance: 81.8
click at [55, 78] on div "92778079 Buscar (apellido, dni, cuil, nro traspaso, cuit, obra social) search ¿…" at bounding box center [291, 131] width 583 height 262
paste input "52606096"
type input "52606096"
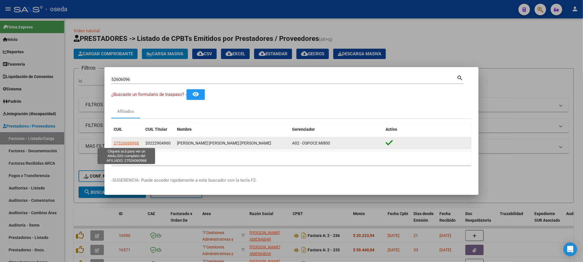
click at [127, 145] on span "27526060968" at bounding box center [126, 143] width 25 height 5
type textarea "27526060968"
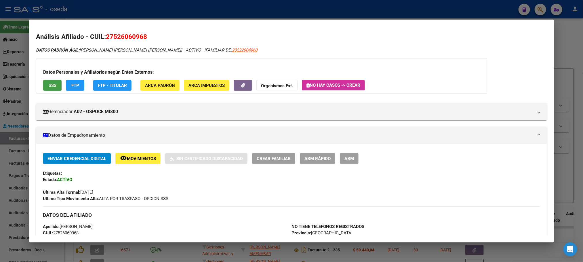
click at [49, 83] on span "SSS" at bounding box center [53, 85] width 8 height 5
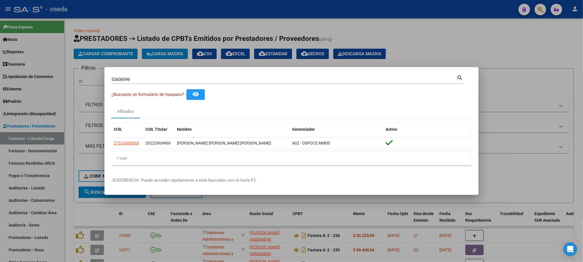
drag, startPoint x: 153, startPoint y: 77, endPoint x: 0, endPoint y: 88, distance: 153.5
click at [0, 86] on div "52606096 Buscar (apellido, dni, cuil, nro traspaso, cuit, obra social) search ¿…" at bounding box center [291, 131] width 583 height 262
paste input "41171138"
type input "41171138"
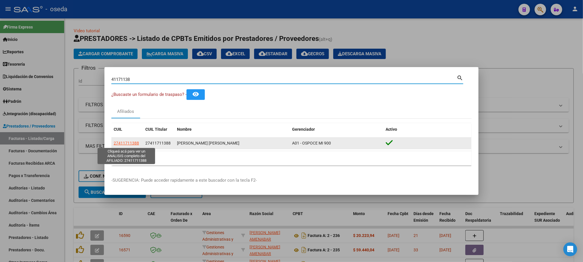
click at [118, 144] on span "27411711388" at bounding box center [126, 143] width 25 height 5
type textarea "27411711388"
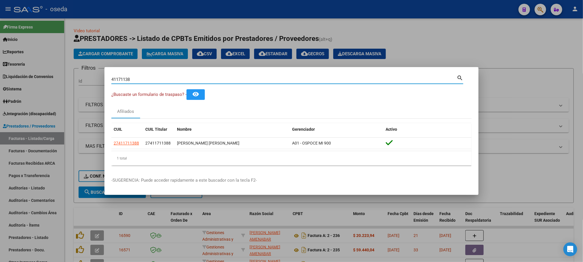
drag, startPoint x: 137, startPoint y: 79, endPoint x: 4, endPoint y: 80, distance: 133.0
click at [4, 80] on div "41171138 Buscar (apellido, dni, cuil, nro traspaso, cuit, obra social) search ¿…" at bounding box center [291, 131] width 583 height 262
paste input "24905422"
type input "24905422"
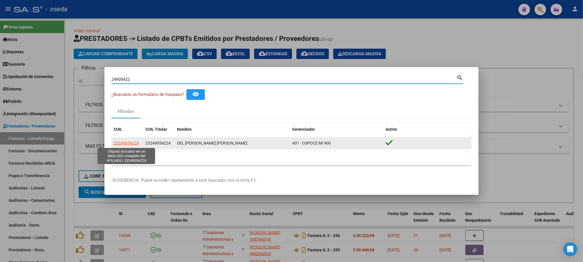
click at [124, 142] on span "23249054224" at bounding box center [126, 143] width 25 height 5
type textarea "23249054224"
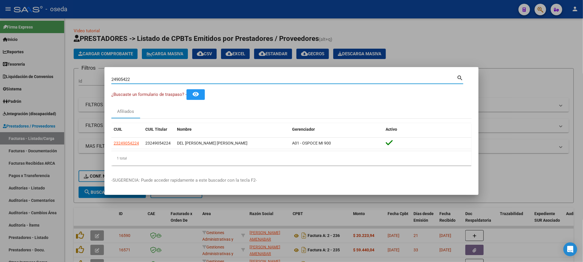
drag, startPoint x: 151, startPoint y: 77, endPoint x: 20, endPoint y: 67, distance: 132.0
click at [20, 67] on div "24905422 Buscar (apellido, dni, cuil, nro traspaso, cuit, obra social) search ¿…" at bounding box center [291, 131] width 583 height 262
paste input "31262103"
type input "31262103"
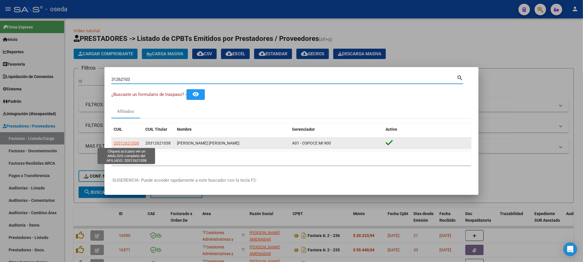
click at [123, 145] on span "20312621038" at bounding box center [126, 143] width 25 height 5
type textarea "20312621038"
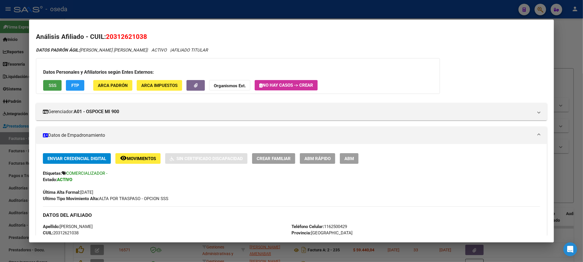
click at [50, 85] on span "SSS" at bounding box center [53, 85] width 8 height 5
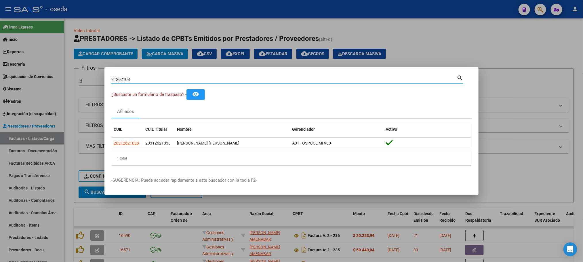
drag, startPoint x: 152, startPoint y: 80, endPoint x: 0, endPoint y: 81, distance: 152.0
click at [0, 81] on div "31262103 Buscar (apellido, dni, cuil, nro traspaso, cuit, obra social) search ¿…" at bounding box center [291, 131] width 583 height 262
paste input "6065141"
type input "36065141"
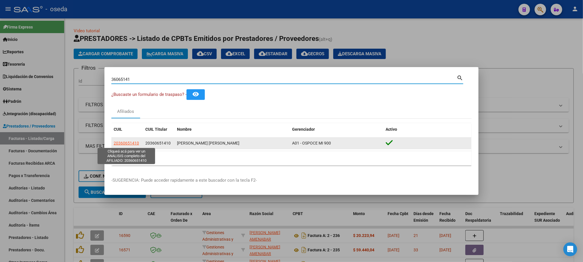
click at [136, 144] on span "20360651410" at bounding box center [126, 143] width 25 height 5
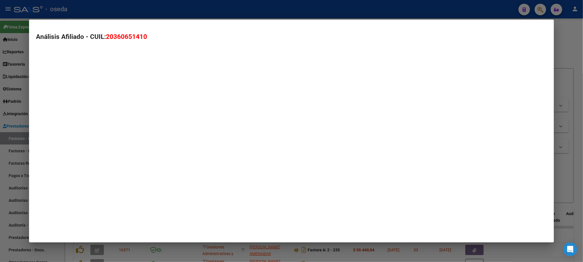
type textarea "20360651410"
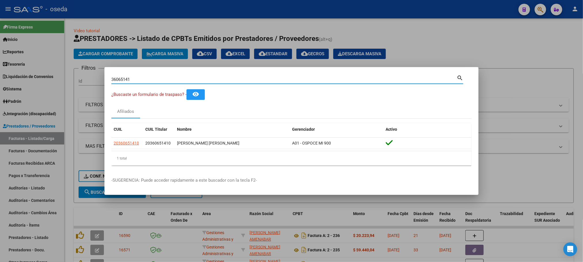
drag, startPoint x: 149, startPoint y: 81, endPoint x: 37, endPoint y: 80, distance: 111.1
click at [37, 80] on div "36065141 Buscar (apellido, dni, cuil, nro traspaso, cuit, obra social) search ¿…" at bounding box center [291, 131] width 583 height 262
paste input "22099649"
type input "22099649"
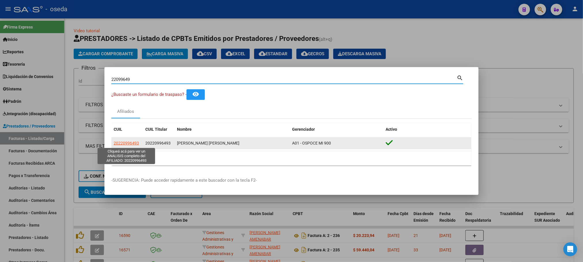
click at [118, 141] on span "20220996493" at bounding box center [126, 143] width 25 height 5
type textarea "20220996493"
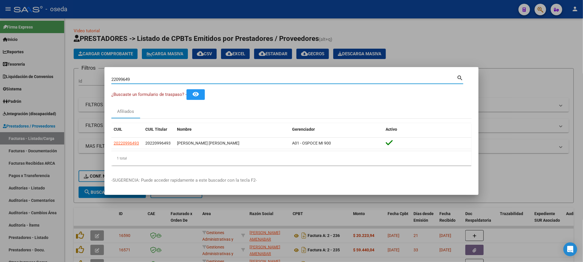
drag, startPoint x: 136, startPoint y: 79, endPoint x: 58, endPoint y: 79, distance: 77.7
click at [60, 80] on div "22099649 Buscar (apellido, dni, cuil, nro traspaso, cuit, obra social) search ¿…" at bounding box center [291, 131] width 583 height 262
paste input "30401368"
type input "30401368"
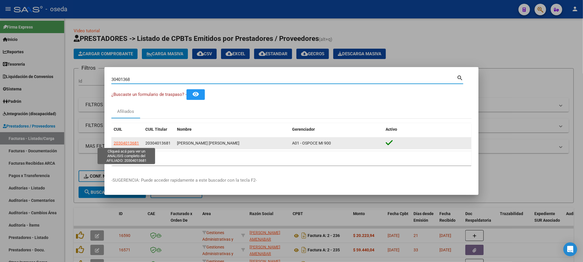
click at [131, 143] on span "20304013681" at bounding box center [126, 143] width 25 height 5
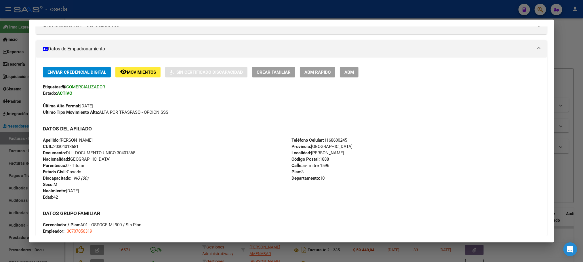
scroll to position [0, 0]
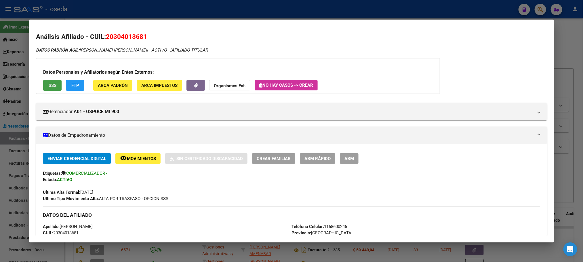
click at [49, 84] on span "SSS" at bounding box center [53, 85] width 8 height 5
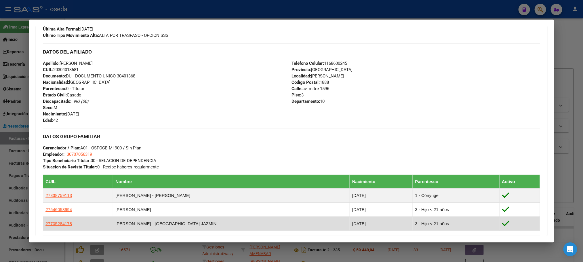
scroll to position [216, 0]
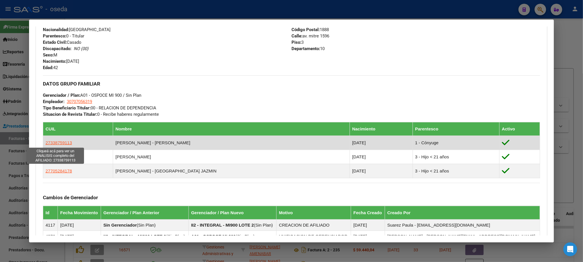
click at [63, 142] on span "27338759113" at bounding box center [58, 142] width 26 height 5
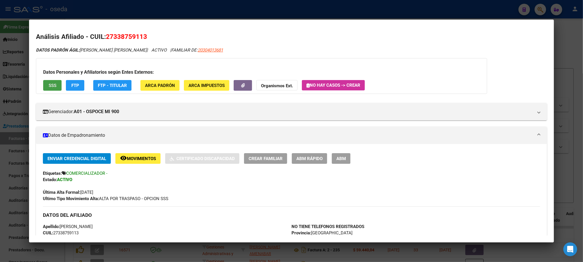
click at [50, 84] on span "SSS" at bounding box center [53, 85] width 8 height 5
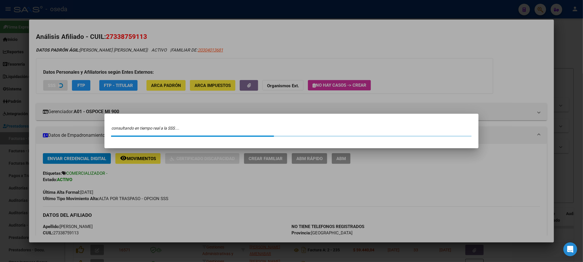
click at [50, 84] on div at bounding box center [291, 131] width 583 height 262
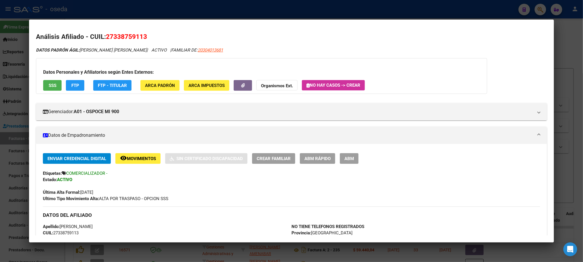
click at [50, 84] on span "SSS" at bounding box center [53, 85] width 8 height 5
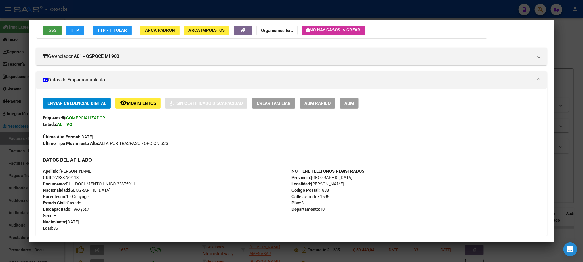
scroll to position [173, 0]
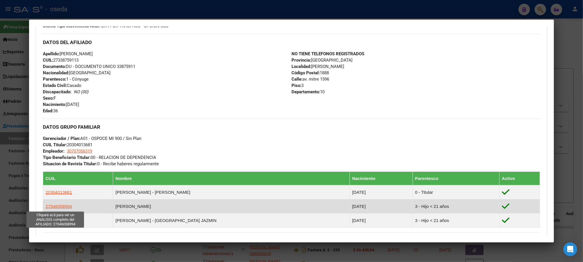
click at [61, 206] on span "27546058994" at bounding box center [58, 206] width 26 height 5
type textarea "27546058994"
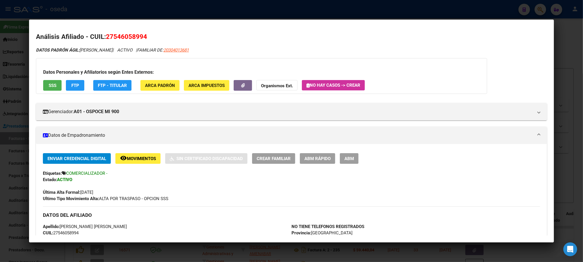
click at [56, 88] on button "SSS" at bounding box center [52, 85] width 18 height 11
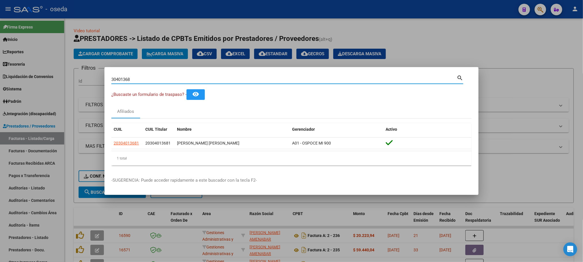
drag, startPoint x: 142, startPoint y: 81, endPoint x: 91, endPoint y: 80, distance: 50.7
click at [91, 80] on div "30401368 Buscar (apellido, dni, cuil, nro traspaso, cuit, obra social) search ¿…" at bounding box center [291, 131] width 583 height 262
paste input "26799137"
type input "26799137"
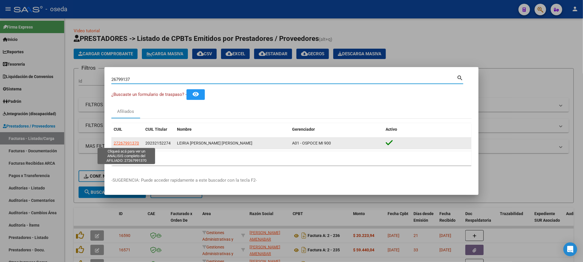
click at [126, 142] on span "27267991370" at bounding box center [126, 143] width 25 height 5
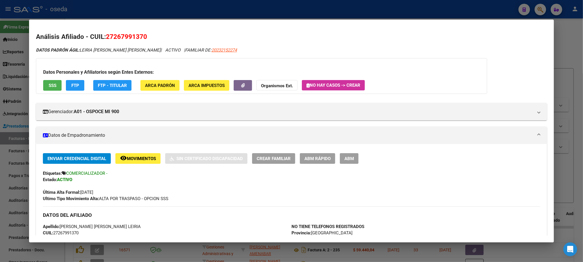
click at [50, 86] on span "SSS" at bounding box center [53, 85] width 8 height 5
click at [212, 49] on span "20232152274" at bounding box center [224, 50] width 25 height 5
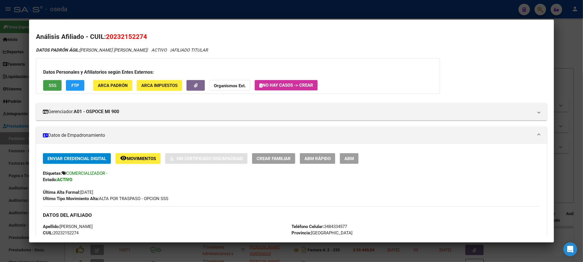
click at [54, 84] on button "SSS" at bounding box center [52, 85] width 18 height 11
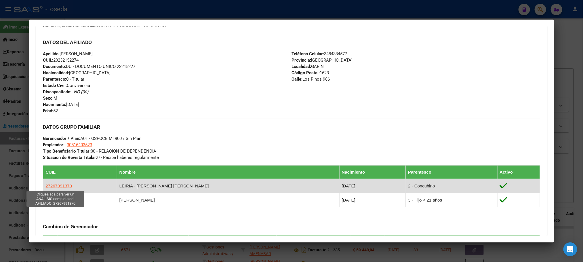
click at [61, 188] on span "27267991370" at bounding box center [58, 185] width 26 height 5
type textarea "27267991370"
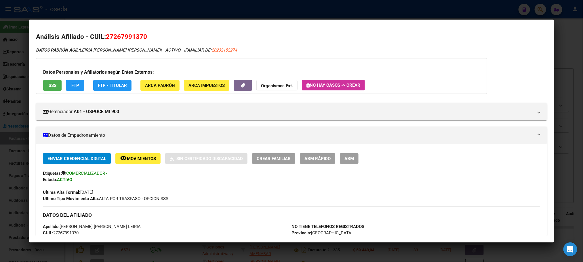
click at [54, 86] on span "SSS" at bounding box center [53, 85] width 8 height 5
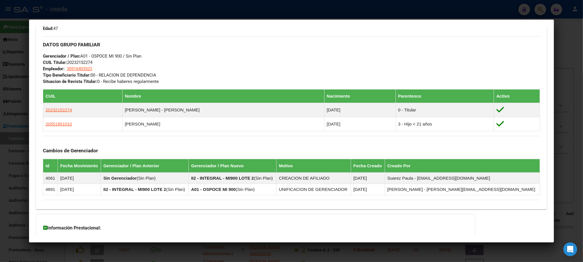
scroll to position [259, 0]
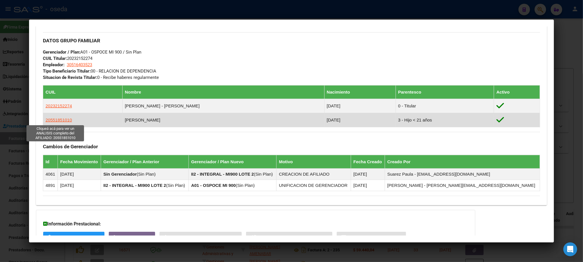
click at [63, 119] on span "20551851010" at bounding box center [58, 119] width 26 height 5
type textarea "20551851010"
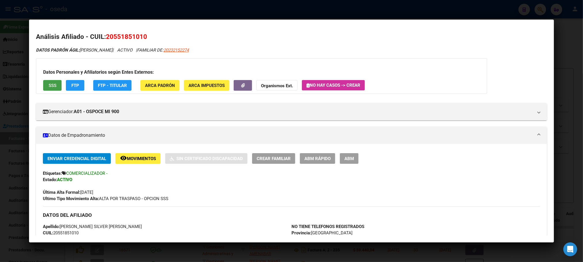
click at [49, 85] on span "SSS" at bounding box center [53, 85] width 8 height 5
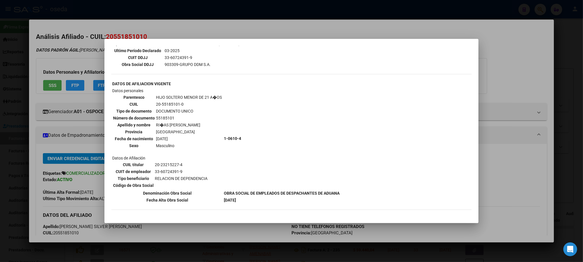
scroll to position [375, 0]
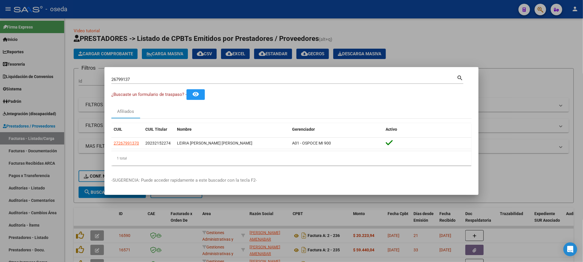
drag, startPoint x: 139, startPoint y: 76, endPoint x: 79, endPoint y: 74, distance: 60.5
click at [79, 74] on div "26799137 Buscar (apellido, dni, cuil, nro traspaso, cuit, obra social) search ¿…" at bounding box center [291, 131] width 583 height 262
drag, startPoint x: 141, startPoint y: 79, endPoint x: 66, endPoint y: 78, distance: 74.9
click at [74, 79] on div "26799137 Buscar (apellido, dni, cuil, nro traspaso, cuit, obra social) search ¿…" at bounding box center [291, 131] width 583 height 262
paste input "95854069"
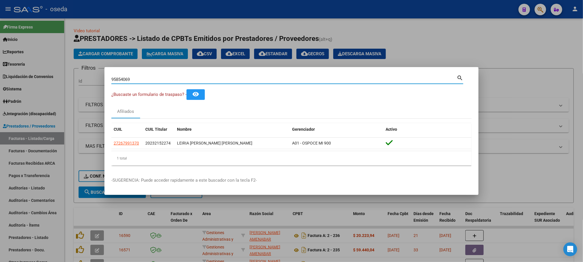
type input "95854069"
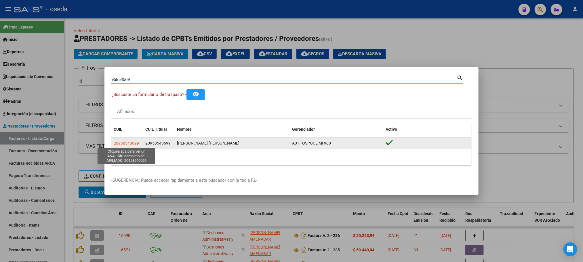
click at [126, 145] on span "20958540699" at bounding box center [126, 143] width 25 height 5
type textarea "20958540699"
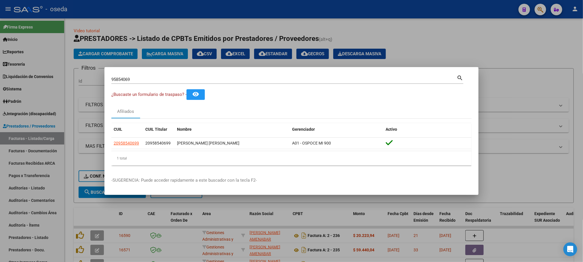
drag, startPoint x: 146, startPoint y: 79, endPoint x: 38, endPoint y: 78, distance: 107.7
click at [38, 78] on div "95854069 Buscar (apellido, dni, cuil, nro traspaso, cuit, obra social) search ¿…" at bounding box center [291, 131] width 583 height 262
paste input "39845150"
type input "39845150"
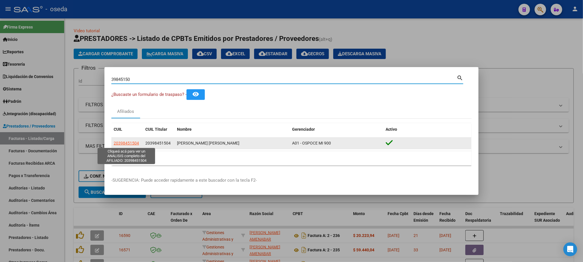
click at [126, 143] on span "20398451504" at bounding box center [126, 143] width 25 height 5
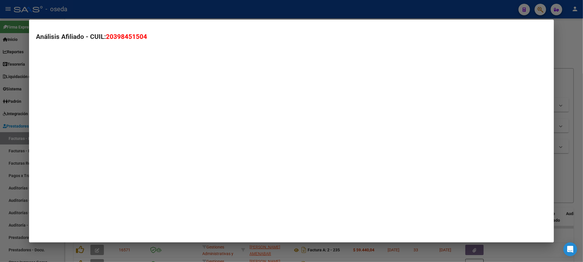
type textarea "20398451504"
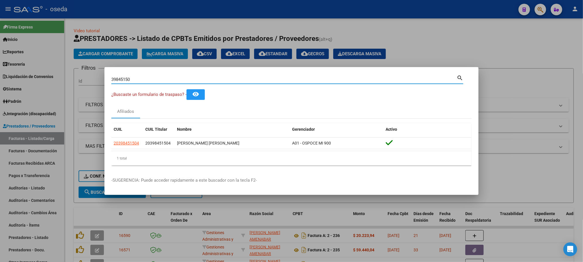
drag, startPoint x: 135, startPoint y: 77, endPoint x: 3, endPoint y: 73, distance: 131.3
click at [3, 73] on div "39845150 Buscar (apellido, dni, cuil, nro traspaso, cuit, obra social) search ¿…" at bounding box center [291, 131] width 583 height 262
paste input "0409851"
type input "30409851"
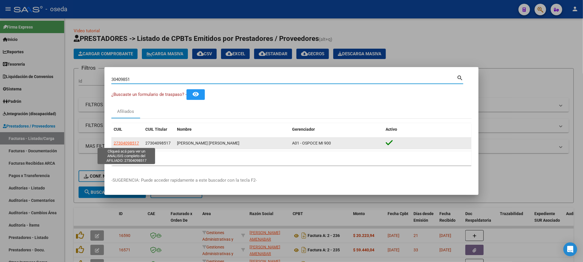
click at [128, 145] on span "27304098517" at bounding box center [126, 143] width 25 height 5
type textarea "27304098517"
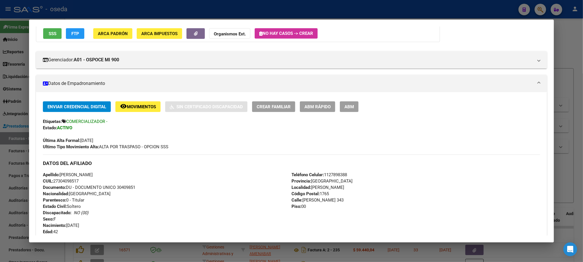
scroll to position [130, 0]
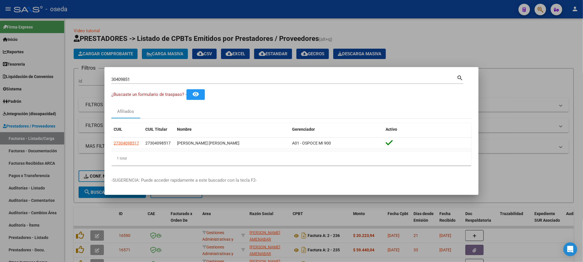
drag, startPoint x: 143, startPoint y: 79, endPoint x: 48, endPoint y: 82, distance: 95.4
click at [48, 82] on div "30409851 Buscar (apellido, dni, cuil, nro traspaso, cuit, obra social) search ¿…" at bounding box center [291, 131] width 583 height 262
paste input "5881093"
type input "35881093"
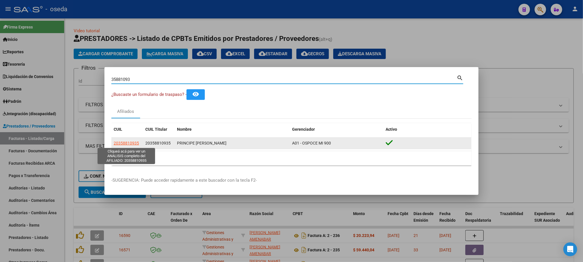
click at [133, 142] on span "20358810935" at bounding box center [126, 143] width 25 height 5
type textarea "20358810935"
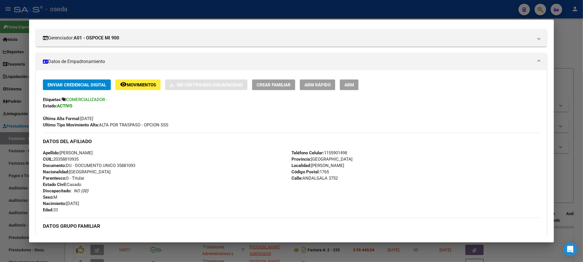
scroll to position [86, 0]
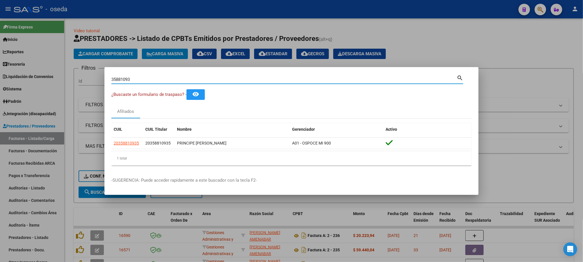
drag, startPoint x: 177, startPoint y: 79, endPoint x: 69, endPoint y: 72, distance: 108.2
click at [69, 72] on div "35881093 Buscar (apellido, dni, cuil, nro traspaso, cuit, obra social) search ¿…" at bounding box center [291, 131] width 583 height 262
paste input "26718478"
type input "26718478"
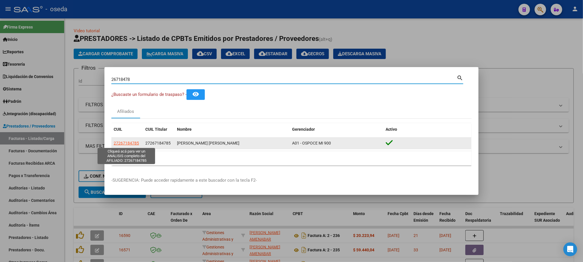
click at [130, 141] on span "27267184785" at bounding box center [126, 143] width 25 height 5
type textarea "27267184785"
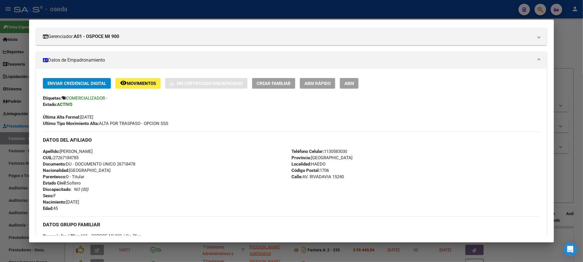
scroll to position [0, 0]
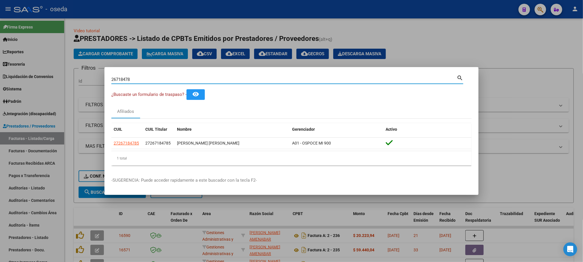
drag, startPoint x: 145, startPoint y: 80, endPoint x: 24, endPoint y: 81, distance: 120.9
click at [24, 81] on div "26718478 Buscar (apellido, dni, cuil, nro traspaso, cuit, obra social) search ¿…" at bounding box center [291, 131] width 583 height 262
paste input "5010393"
type input "25010393"
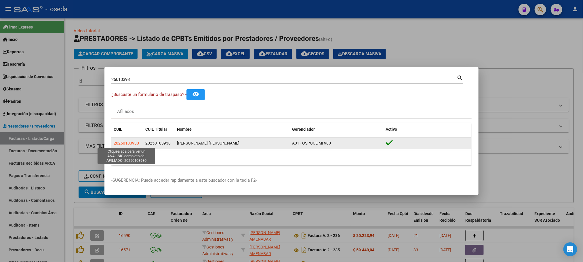
click at [130, 144] on span "20250103930" at bounding box center [126, 143] width 25 height 5
type textarea "20250103930"
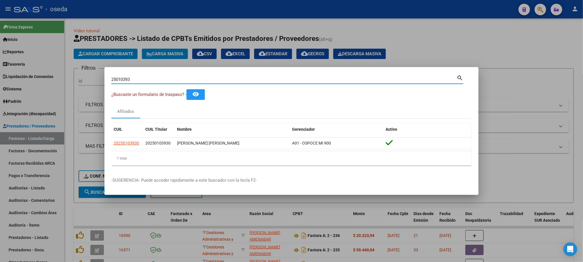
drag, startPoint x: 133, startPoint y: 80, endPoint x: 19, endPoint y: 85, distance: 114.1
click at [19, 85] on div "25010393 Buscar (apellido, dni, cuil, nro traspaso, cuit, obra social) search ¿…" at bounding box center [291, 131] width 583 height 262
paste input "94153991"
type input "94153991"
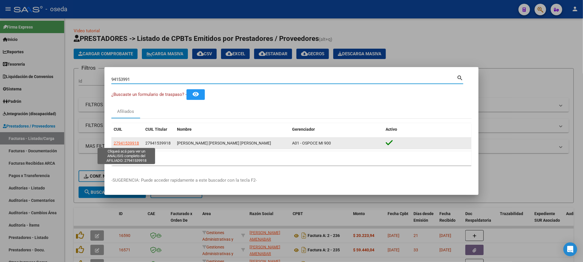
click at [132, 142] on span "27941539918" at bounding box center [126, 143] width 25 height 5
type textarea "27941539918"
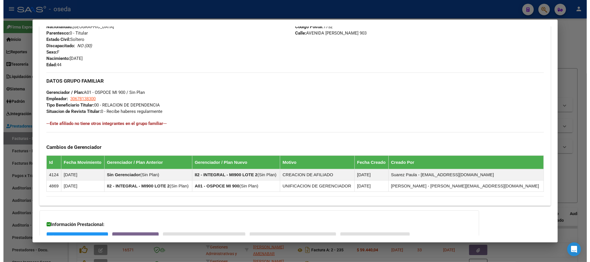
scroll to position [180, 0]
